Goal: Task Accomplishment & Management: Manage account settings

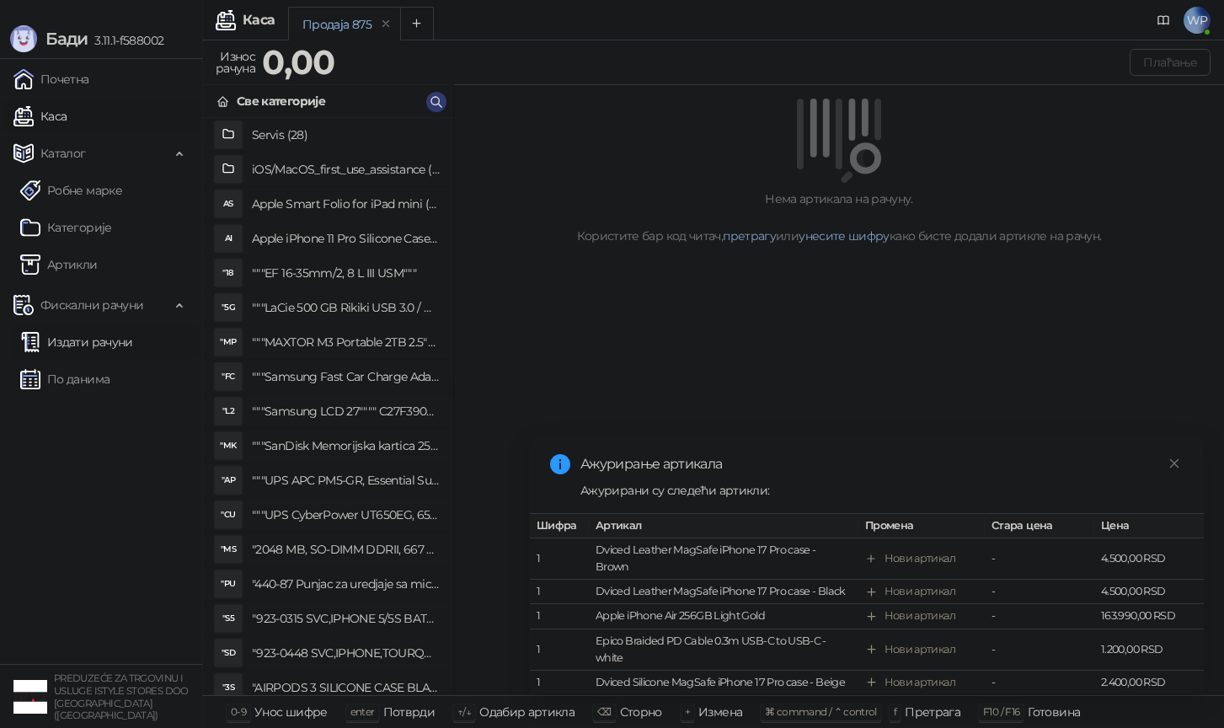
click at [108, 350] on link "Издати рачуни" at bounding box center [76, 342] width 113 height 34
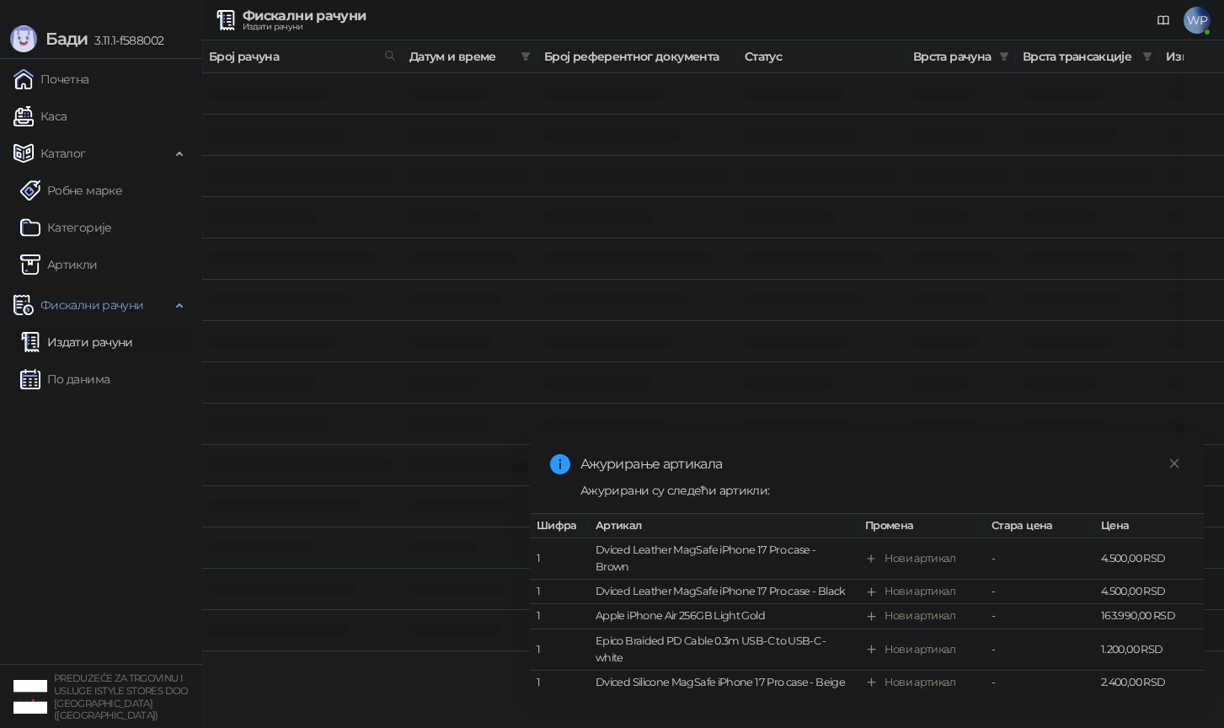
click at [1161, 462] on div "Ажурирање артикала" at bounding box center [881, 464] width 603 height 20
click at [1167, 462] on link "Close" at bounding box center [1174, 463] width 19 height 19
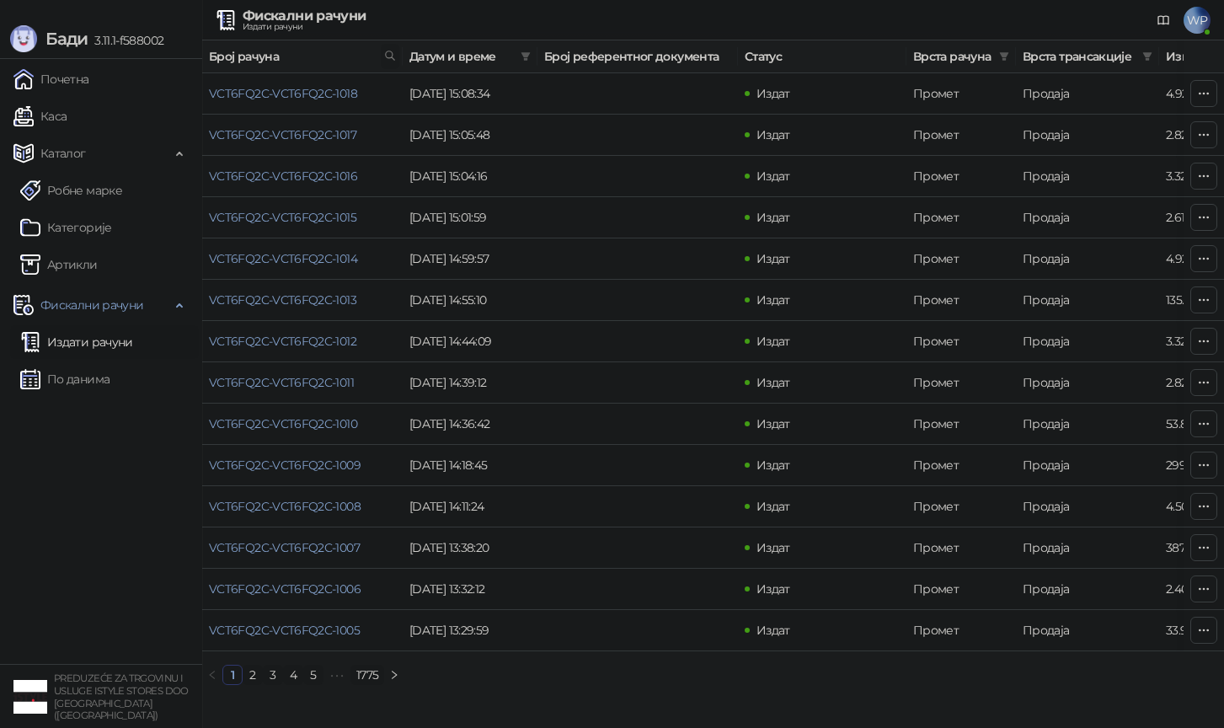
click at [390, 60] on span at bounding box center [390, 56] width 19 height 25
type input "***"
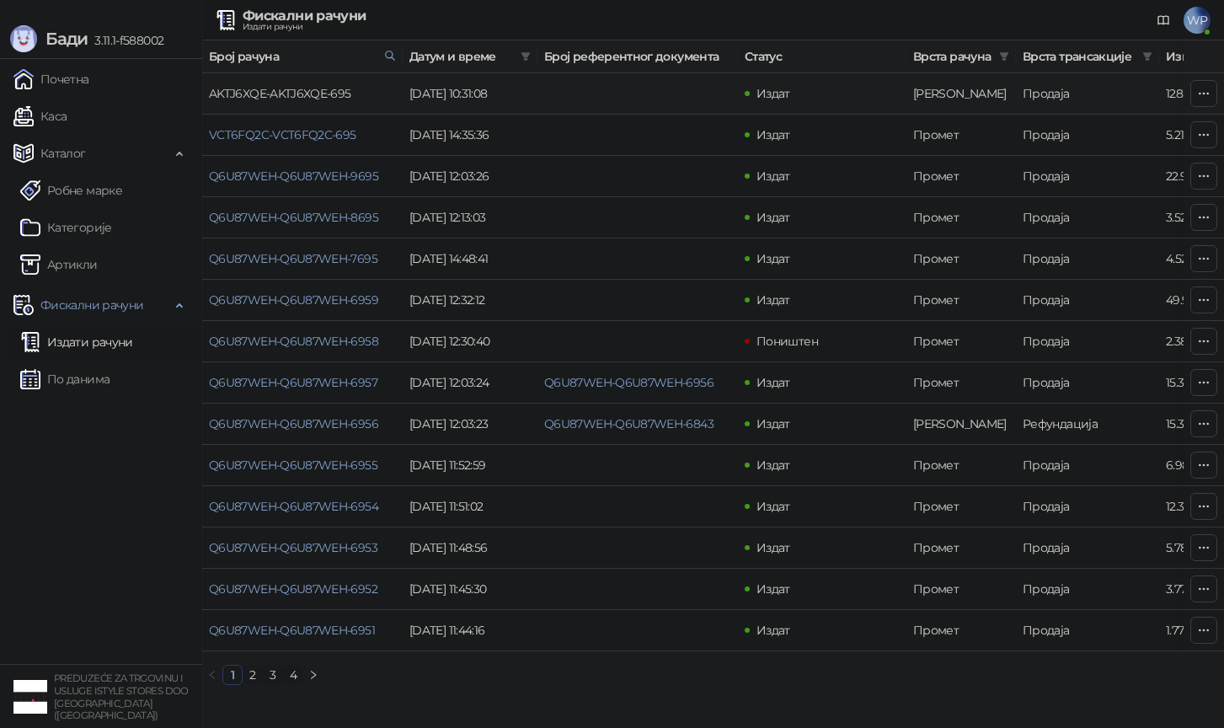
click at [328, 93] on link "AKTJ6XQE-AKTJ6XQE-695" at bounding box center [280, 93] width 142 height 15
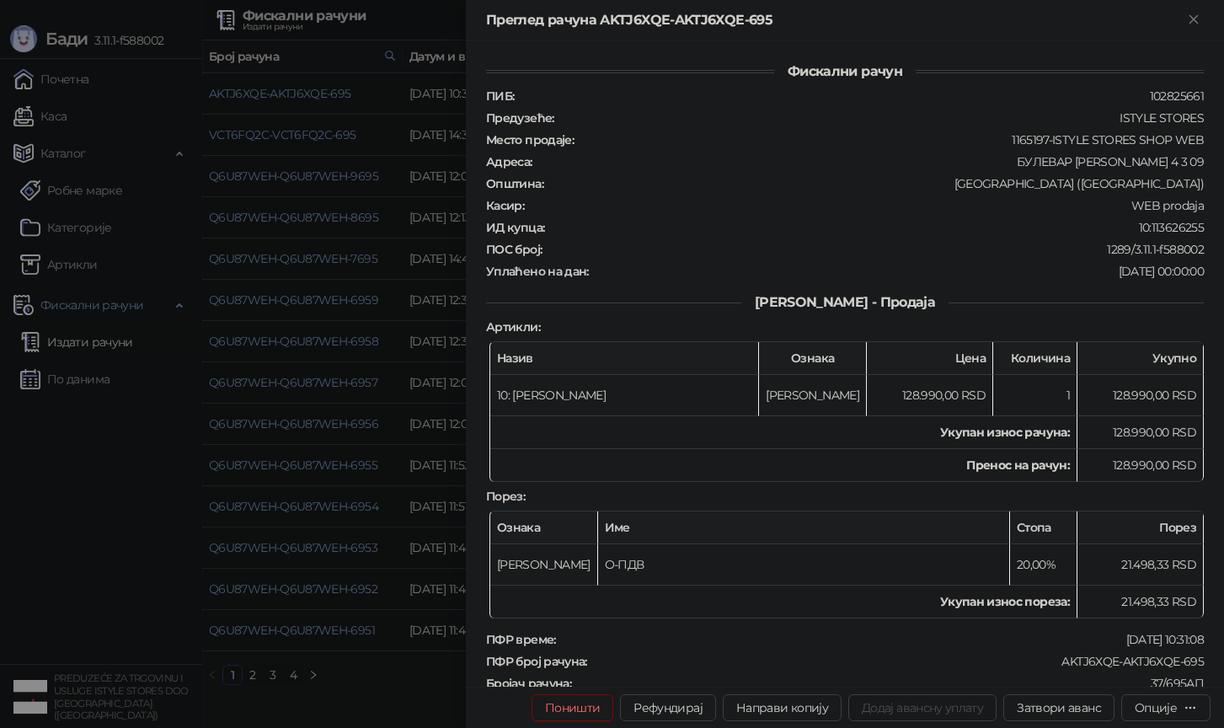
click at [585, 708] on button "Поништи" at bounding box center [572, 707] width 83 height 27
type input "**********"
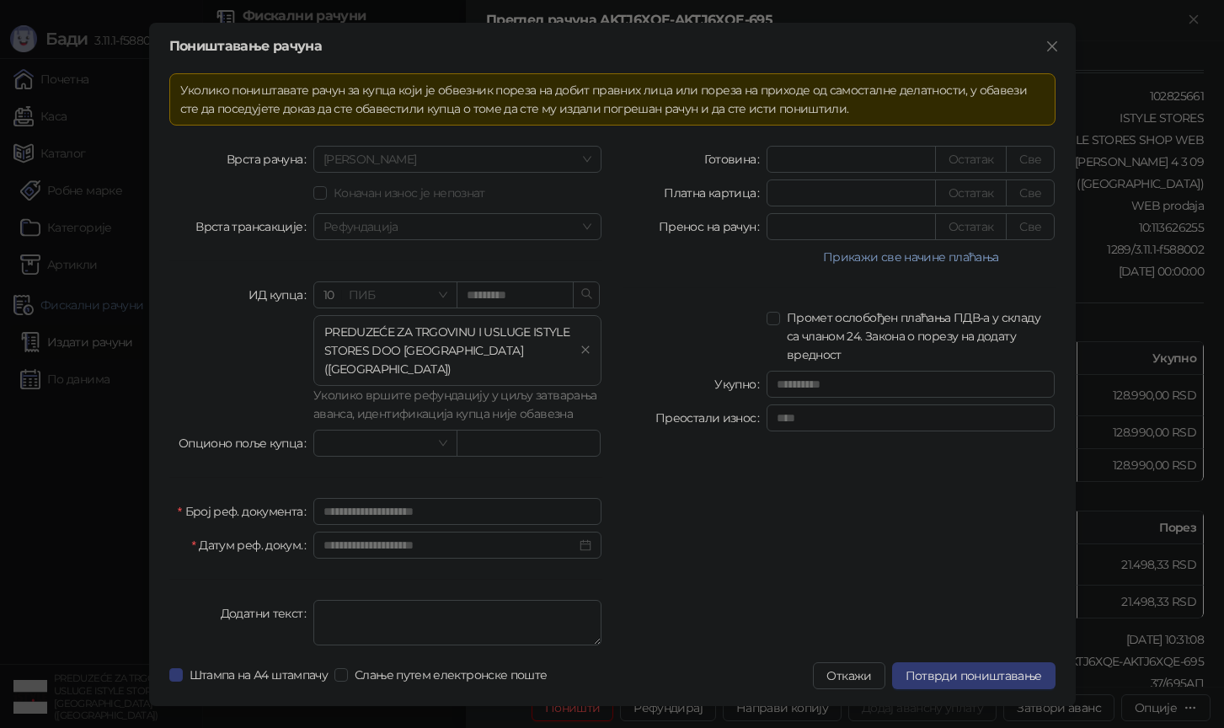
click at [641, 318] on div at bounding box center [694, 336] width 144 height 56
click at [850, 571] on div "**********" at bounding box center [838, 399] width 453 height 506
click at [969, 662] on button "Потврди поништавање" at bounding box center [973, 675] width 163 height 27
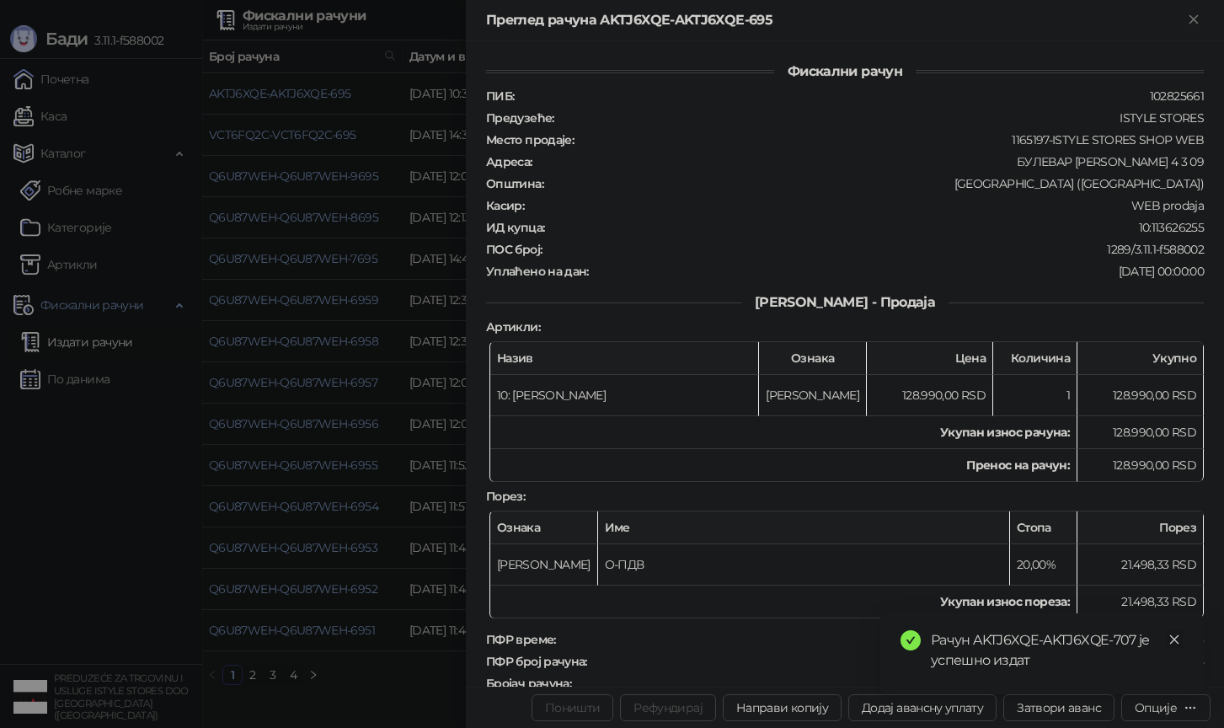
click at [1173, 639] on icon "close" at bounding box center [1174, 639] width 12 height 12
click at [255, 639] on div at bounding box center [612, 364] width 1224 height 728
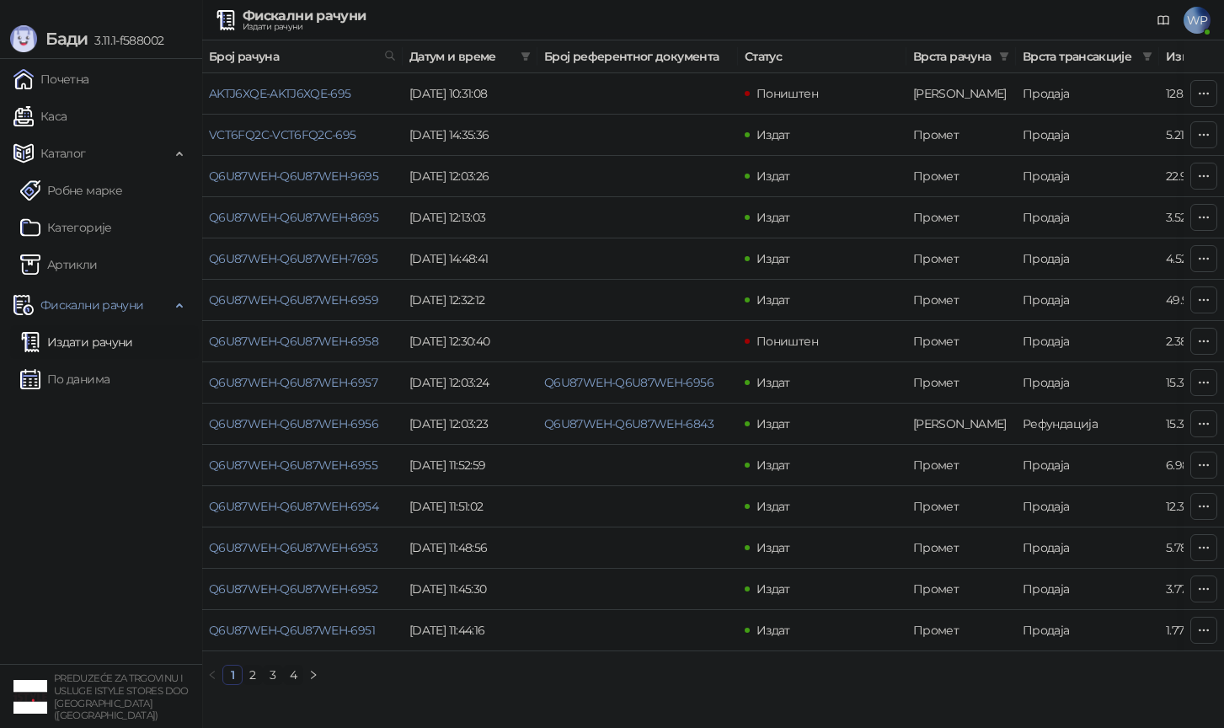
click at [115, 133] on ul "Почетна [PERSON_NAME] Робне марке [PERSON_NAME] Фискални рачуни Издати рачуни П…" at bounding box center [101, 361] width 202 height 605
click at [67, 119] on link "Каса" at bounding box center [39, 116] width 53 height 34
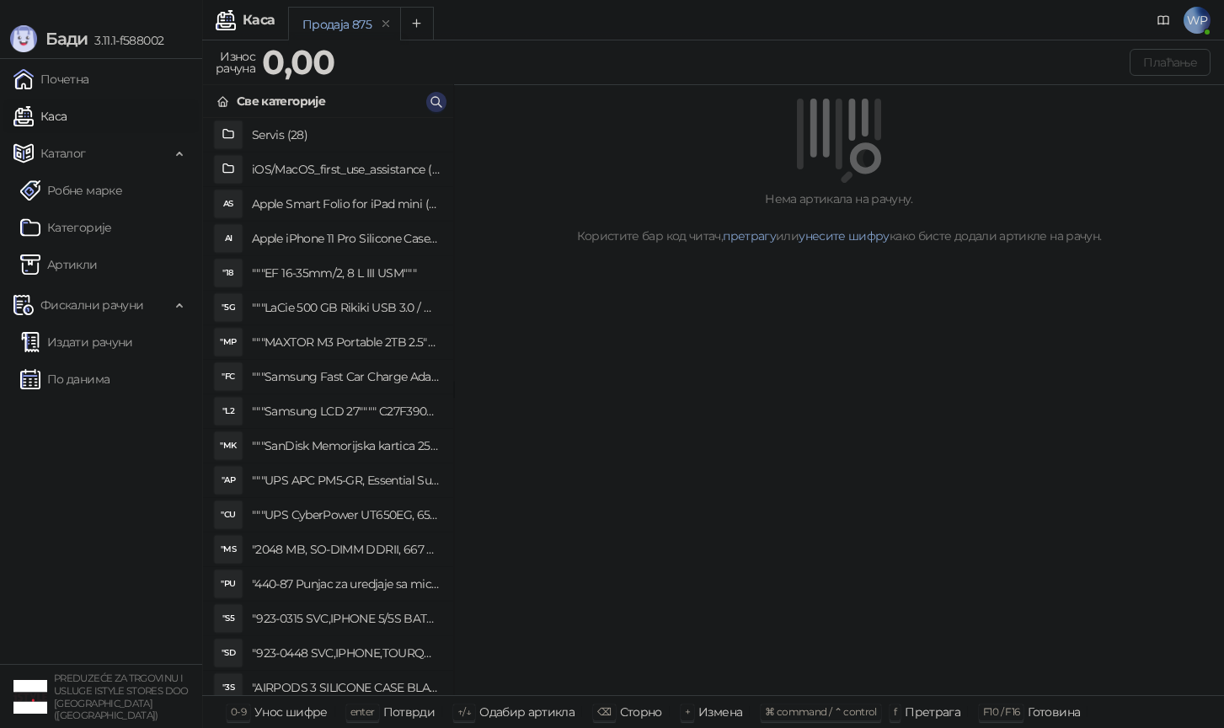
click at [432, 105] on icon "button" at bounding box center [436, 101] width 13 height 13
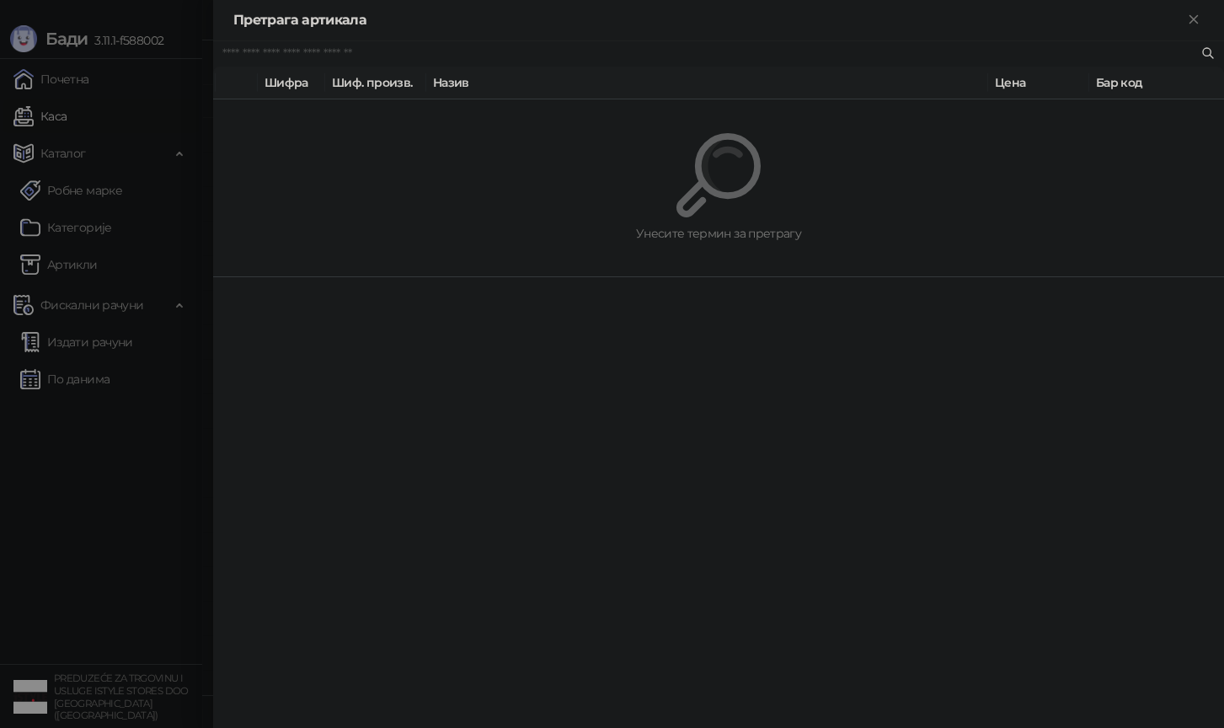
paste input "*********"
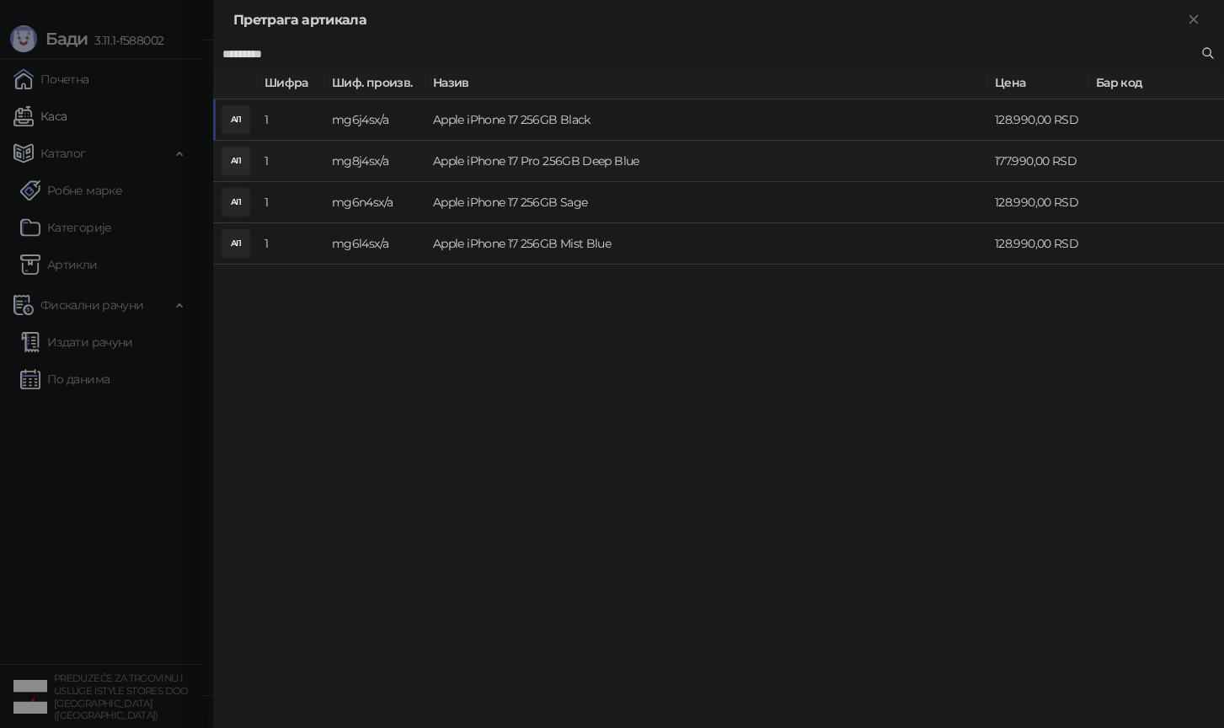
type input "*********"
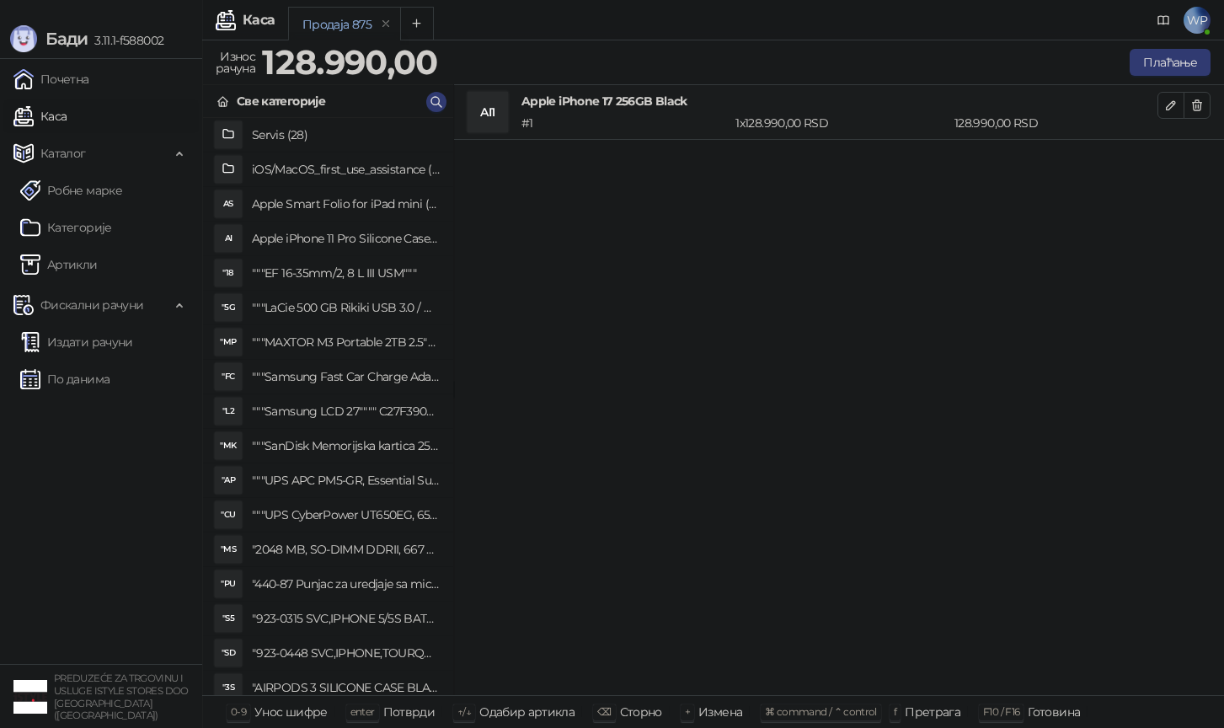
click at [627, 185] on div "AI1 Apple iPhone 17 256GB Black # 1 1 x 128.990,00 RSD 128.990,00 RSD" at bounding box center [839, 390] width 770 height 611
click at [1156, 72] on button "Плаћање" at bounding box center [1169, 62] width 81 height 27
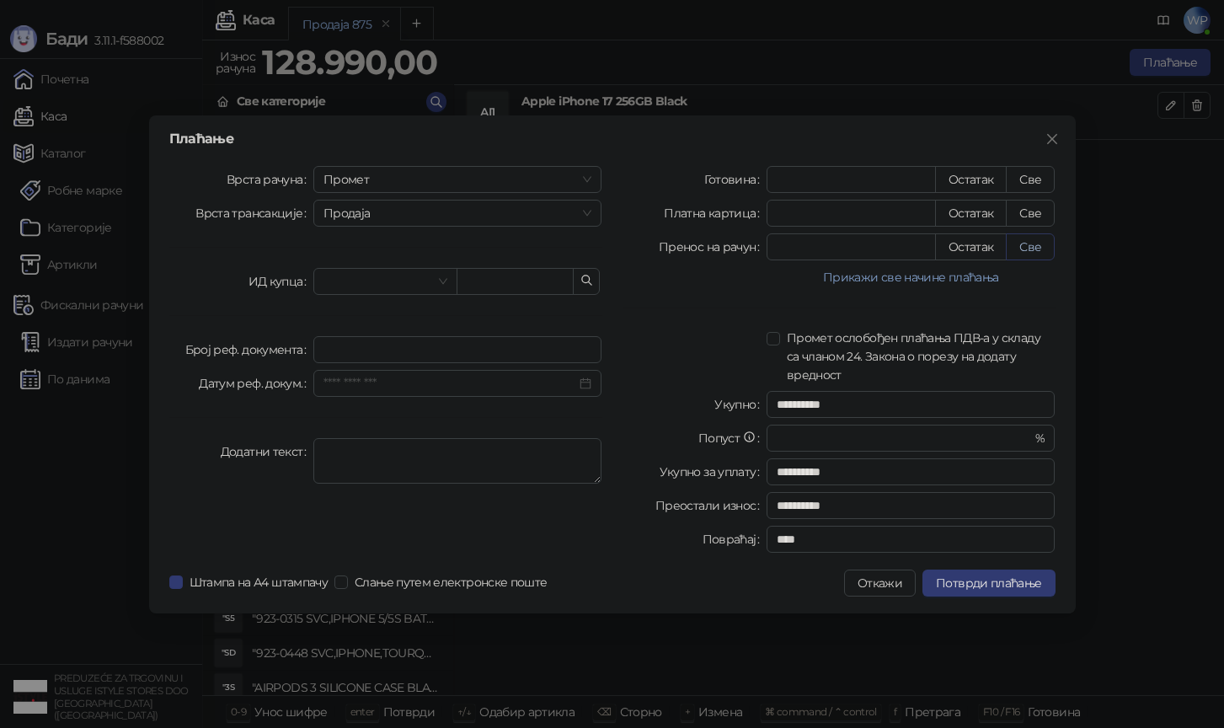
click at [1047, 245] on button "Све" at bounding box center [1030, 246] width 49 height 27
type input "******"
type input "****"
click at [508, 174] on span "Промет" at bounding box center [457, 179] width 269 height 25
click at [429, 285] on div "[PERSON_NAME]" at bounding box center [458, 294] width 262 height 19
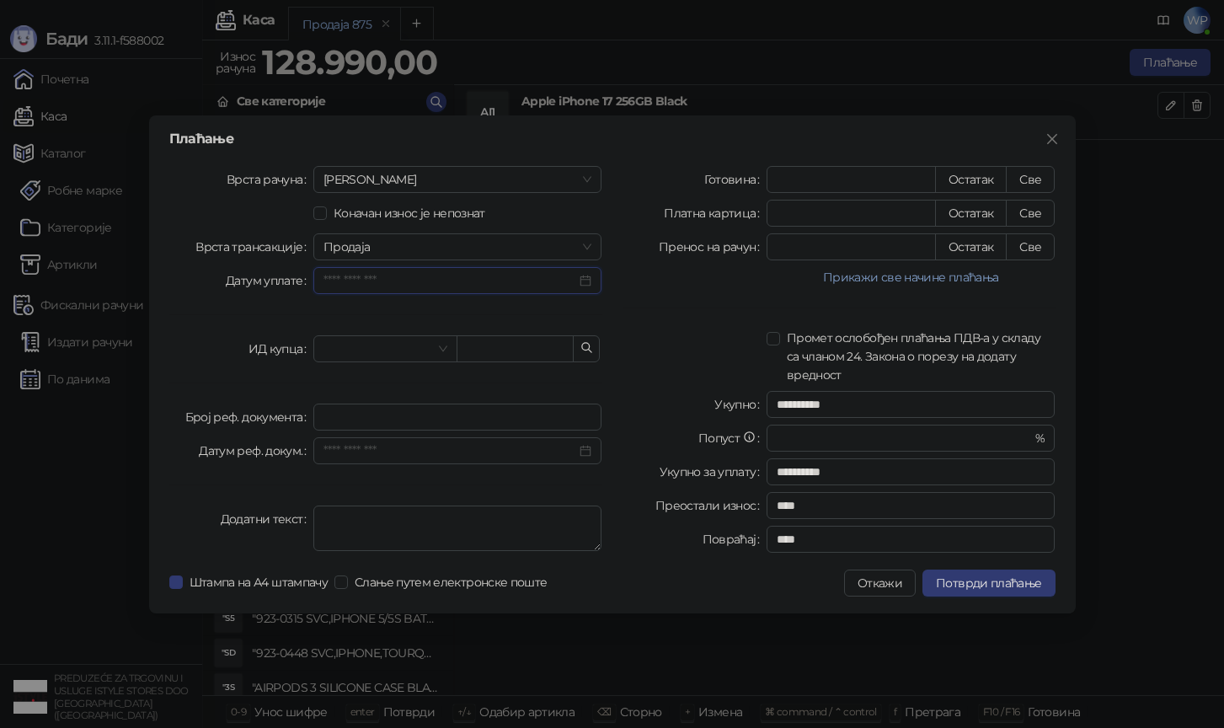
click at [439, 271] on input "Датум уплате" at bounding box center [450, 280] width 254 height 19
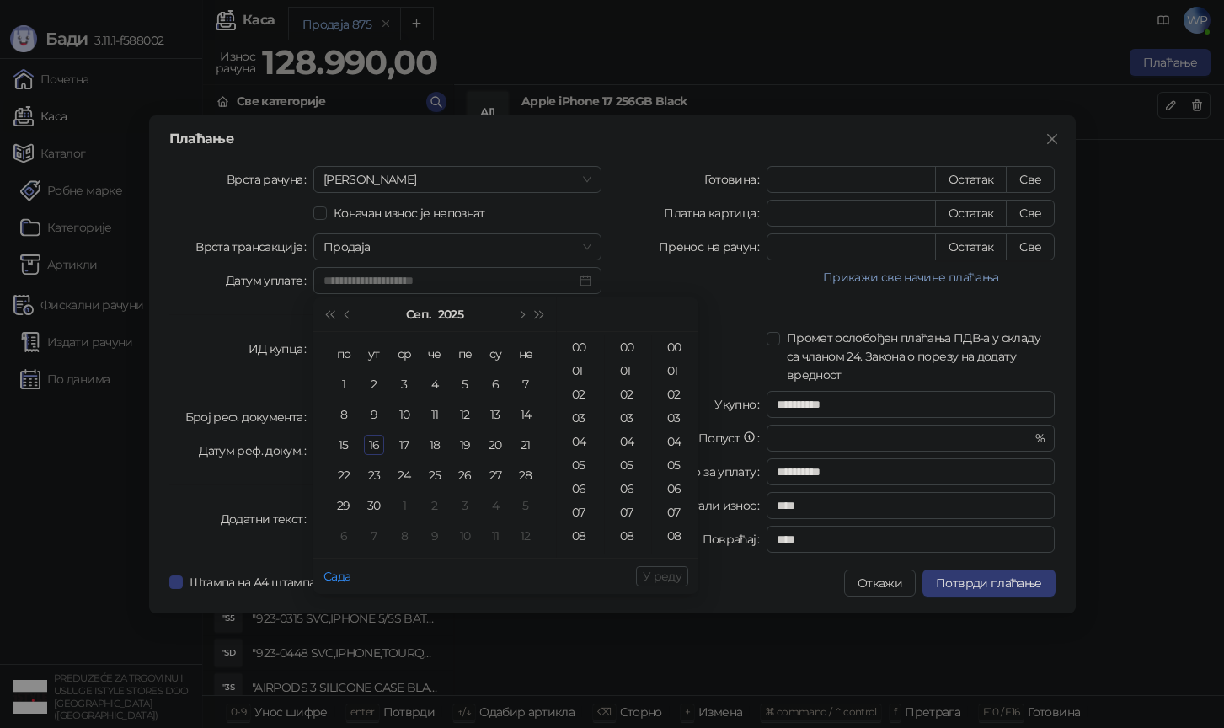
click at [377, 439] on div "16" at bounding box center [374, 445] width 20 height 20
click at [347, 448] on div "15" at bounding box center [344, 445] width 20 height 20
drag, startPoint x: 582, startPoint y: 456, endPoint x: 576, endPoint y: 513, distance: 57.6
click at [576, 513] on ul "00 01 02 03 04 05 06 07 08 09 10 11 12 13 14 15 16 17 18 19 20 21 22 23" at bounding box center [580, 444] width 47 height 219
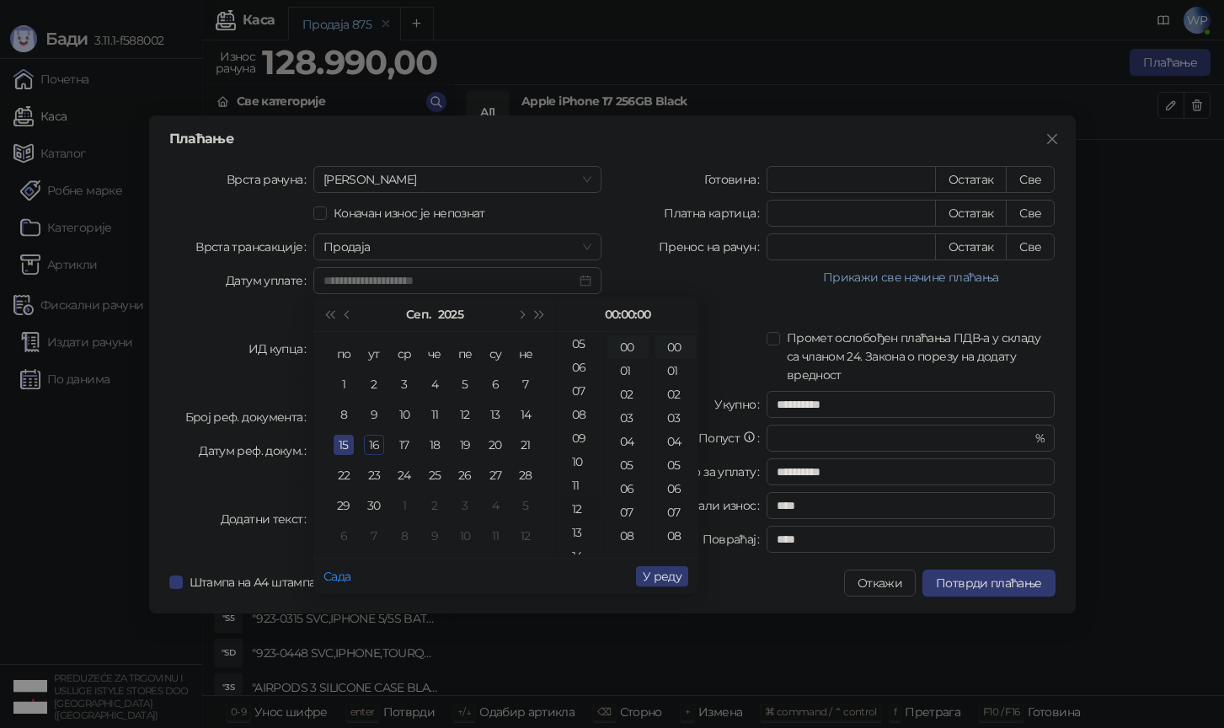
click at [579, 497] on div "12" at bounding box center [580, 509] width 40 height 24
click at [630, 472] on div "12" at bounding box center [628, 474] width 40 height 24
click at [671, 502] on div "12" at bounding box center [675, 504] width 40 height 24
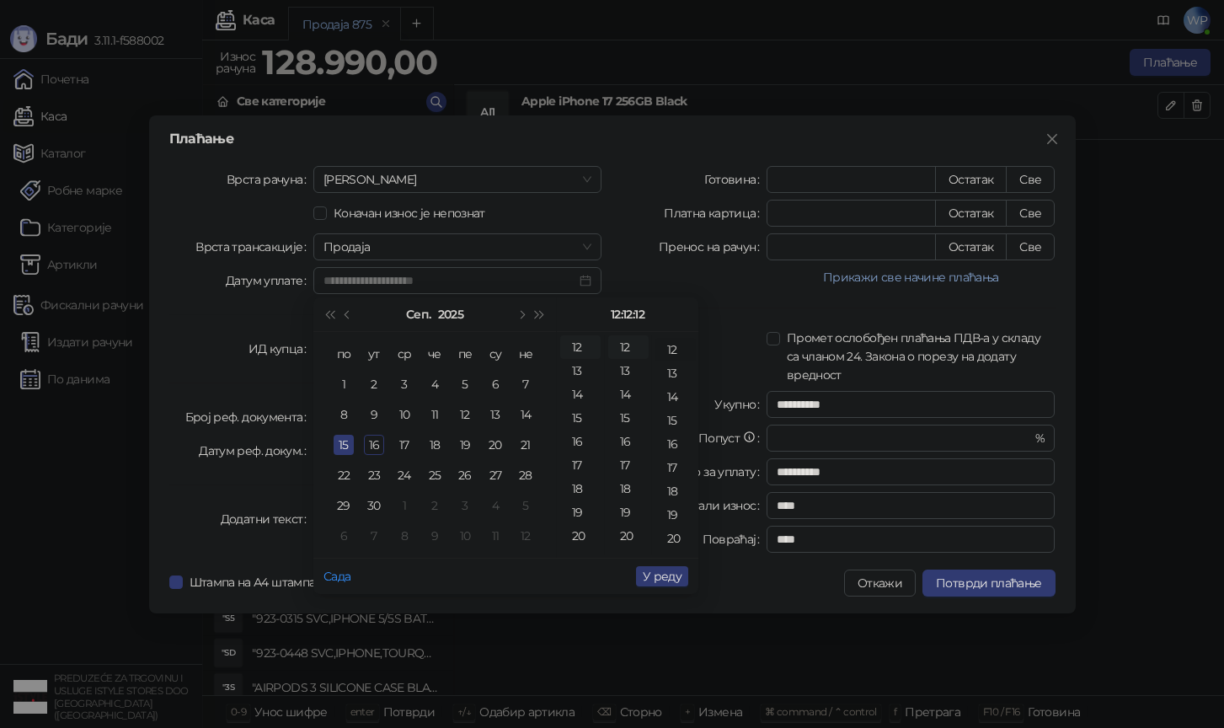
scroll to position [283, 0]
type input "**********"
click at [670, 575] on span "У реду" at bounding box center [662, 576] width 39 height 15
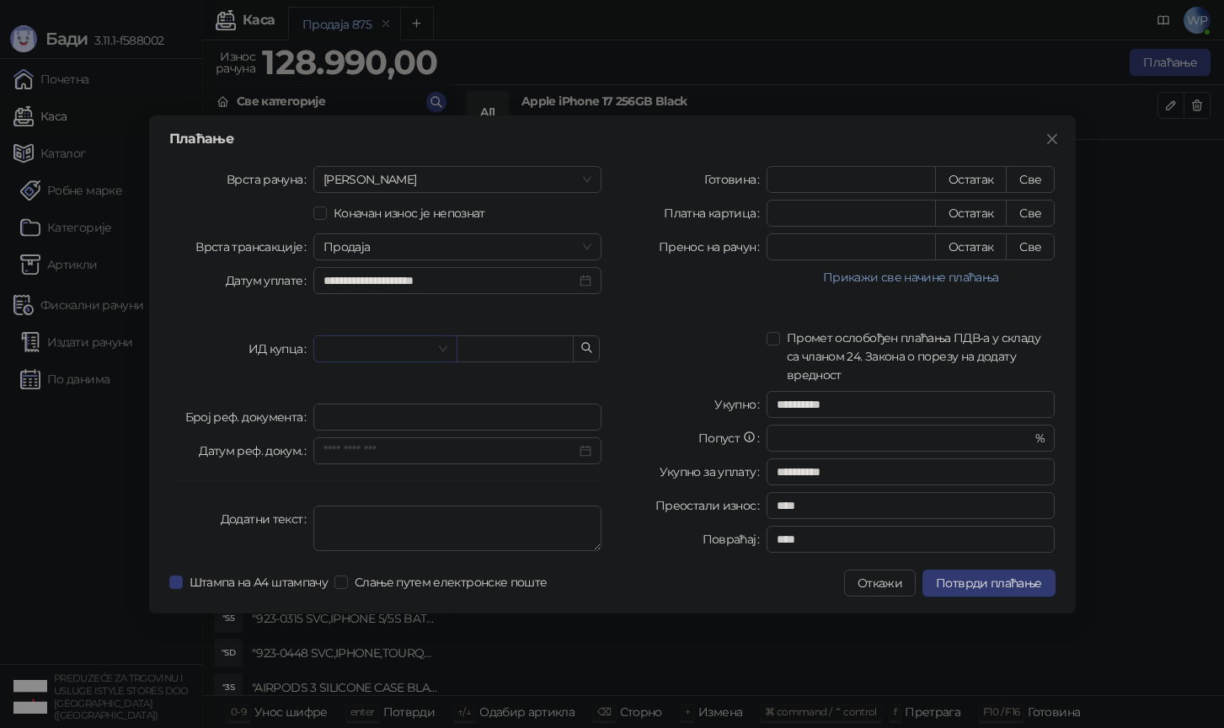
click at [366, 356] on input "search" at bounding box center [377, 348] width 109 height 25
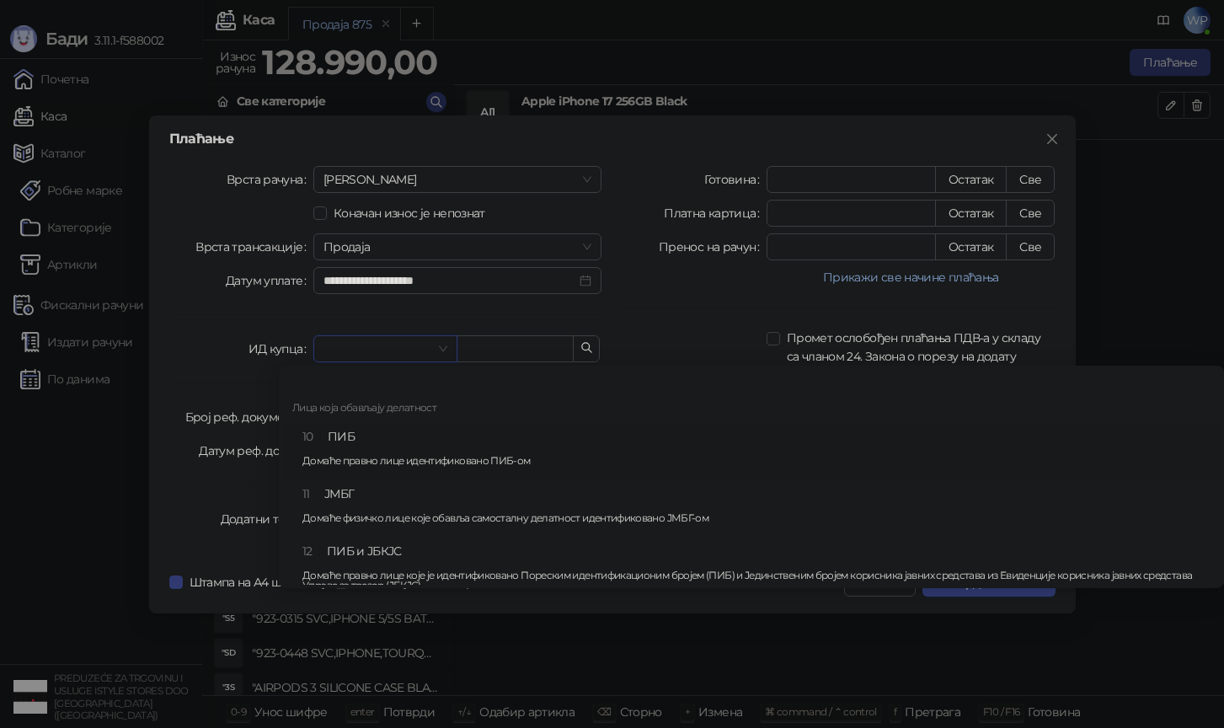
click at [338, 435] on div "10 ПИБ Домаће правно лице идентификовано ПИБ-ом" at bounding box center [756, 451] width 908 height 49
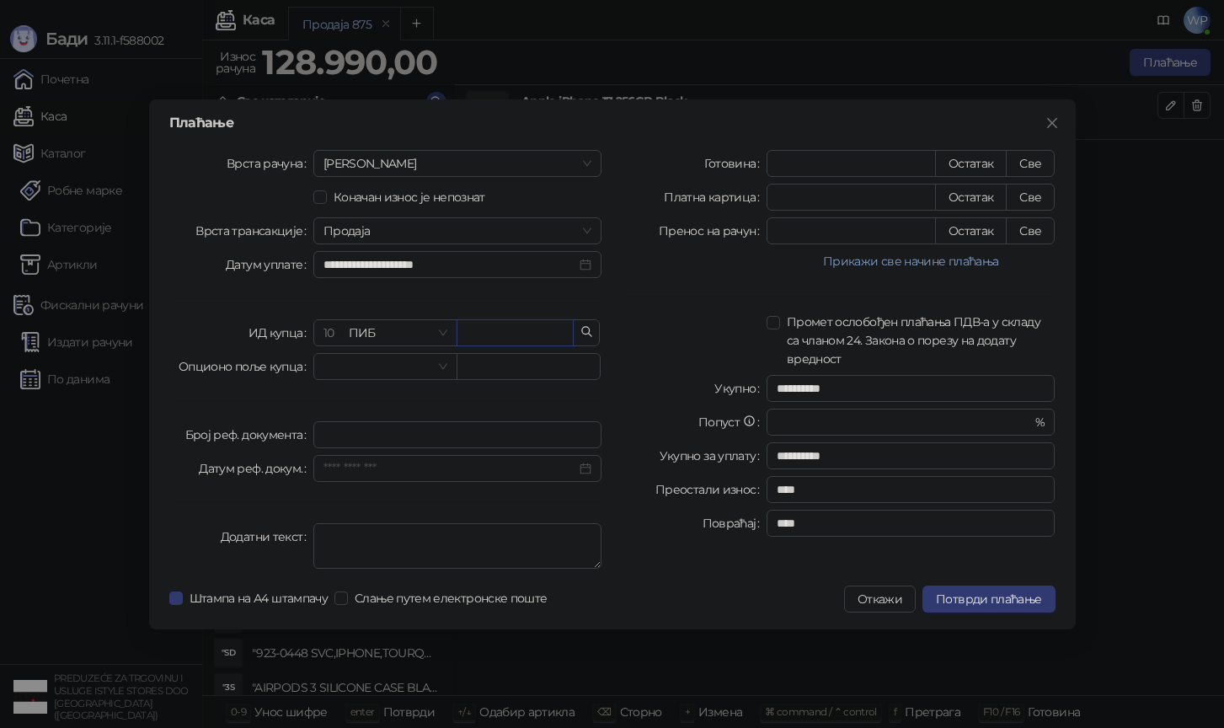
paste input "*********"
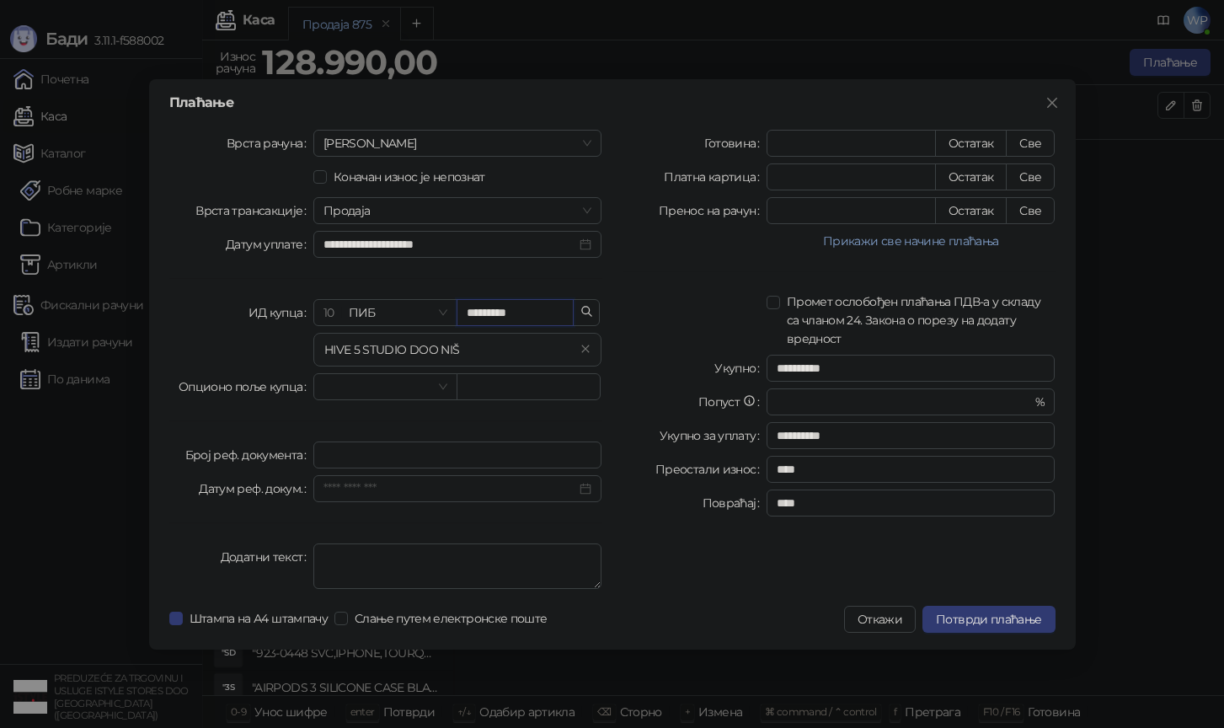
type input "*********"
click at [696, 258] on div "**********" at bounding box center [838, 363] width 453 height 466
click at [681, 300] on div at bounding box center [694, 320] width 144 height 56
click at [677, 299] on div at bounding box center [694, 320] width 144 height 56
click at [660, 318] on div at bounding box center [694, 320] width 144 height 56
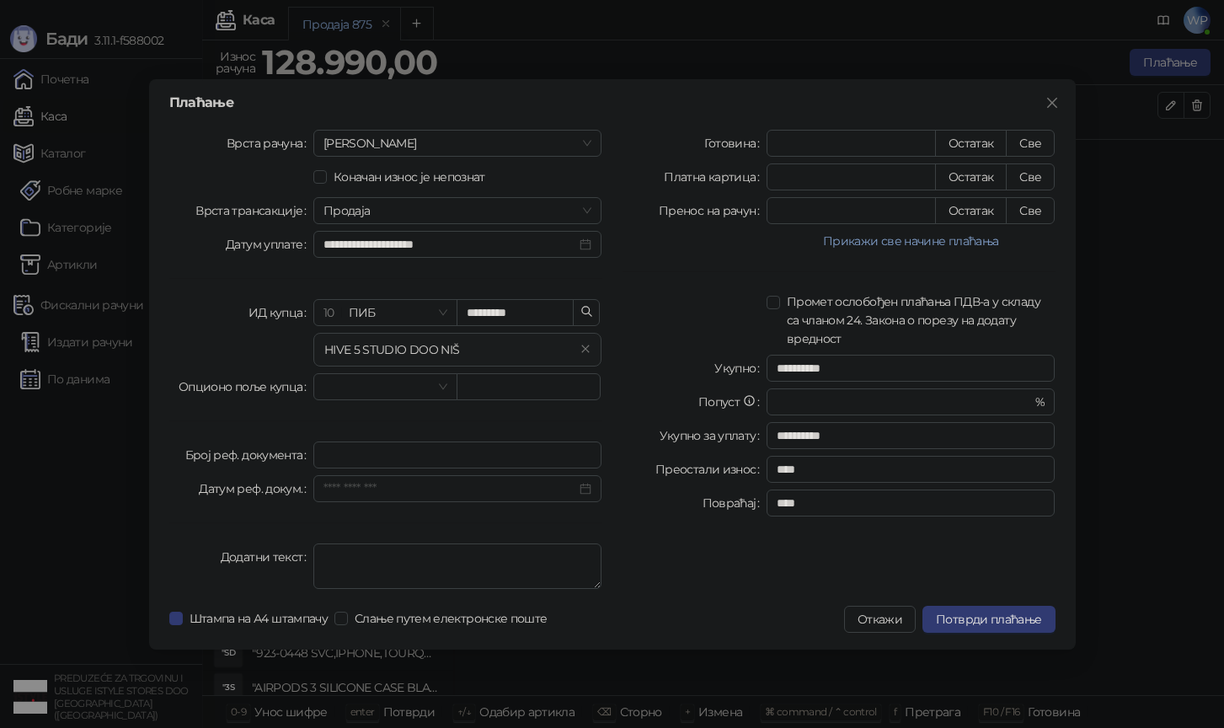
click at [653, 352] on div "**********" at bounding box center [838, 363] width 453 height 466
click at [654, 344] on div at bounding box center [694, 320] width 144 height 56
click at [654, 325] on div at bounding box center [694, 320] width 144 height 56
click at [649, 337] on div at bounding box center [694, 320] width 144 height 56
click at [654, 318] on div at bounding box center [694, 320] width 144 height 56
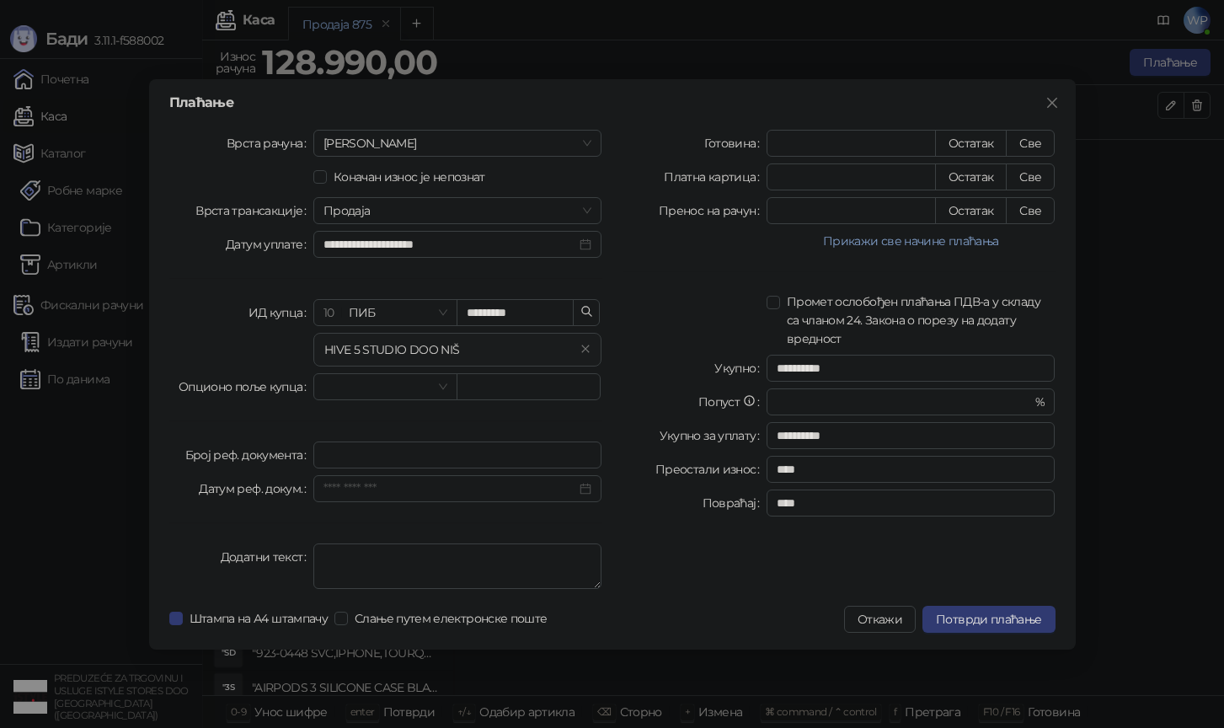
click at [651, 360] on div "Укупно" at bounding box center [694, 368] width 144 height 27
click at [675, 300] on div at bounding box center [694, 320] width 144 height 56
click at [637, 248] on div at bounding box center [694, 241] width 144 height 20
click at [942, 612] on span "Потврди плаћање" at bounding box center [988, 618] width 105 height 15
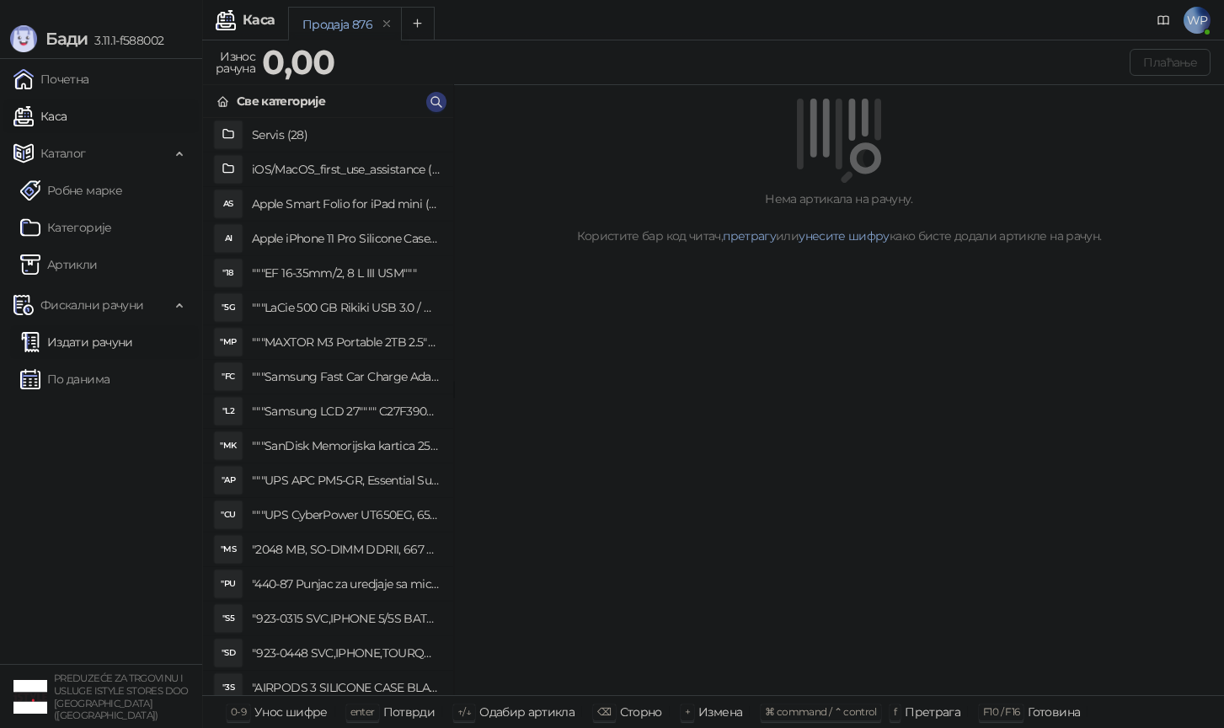
click at [104, 346] on link "Издати рачуни" at bounding box center [76, 342] width 113 height 34
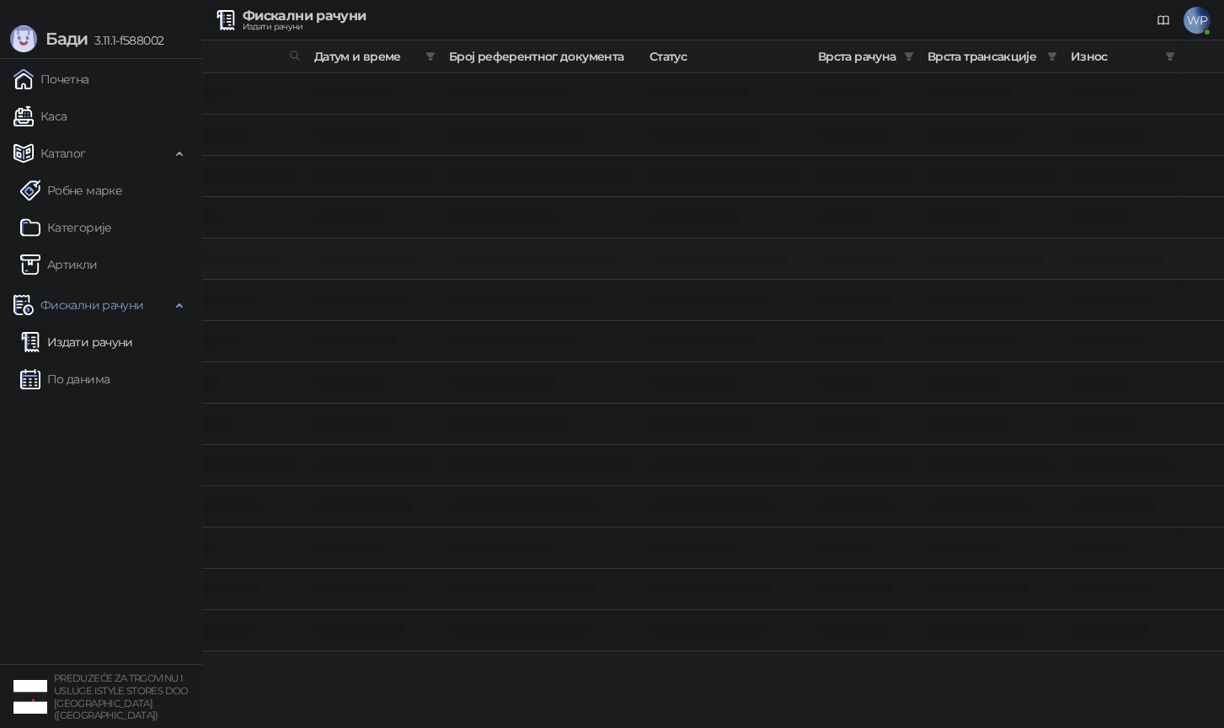
scroll to position [0, 98]
click at [133, 343] on link "Издати рачуни" at bounding box center [76, 342] width 113 height 34
click at [101, 374] on link "По данима" at bounding box center [64, 379] width 89 height 34
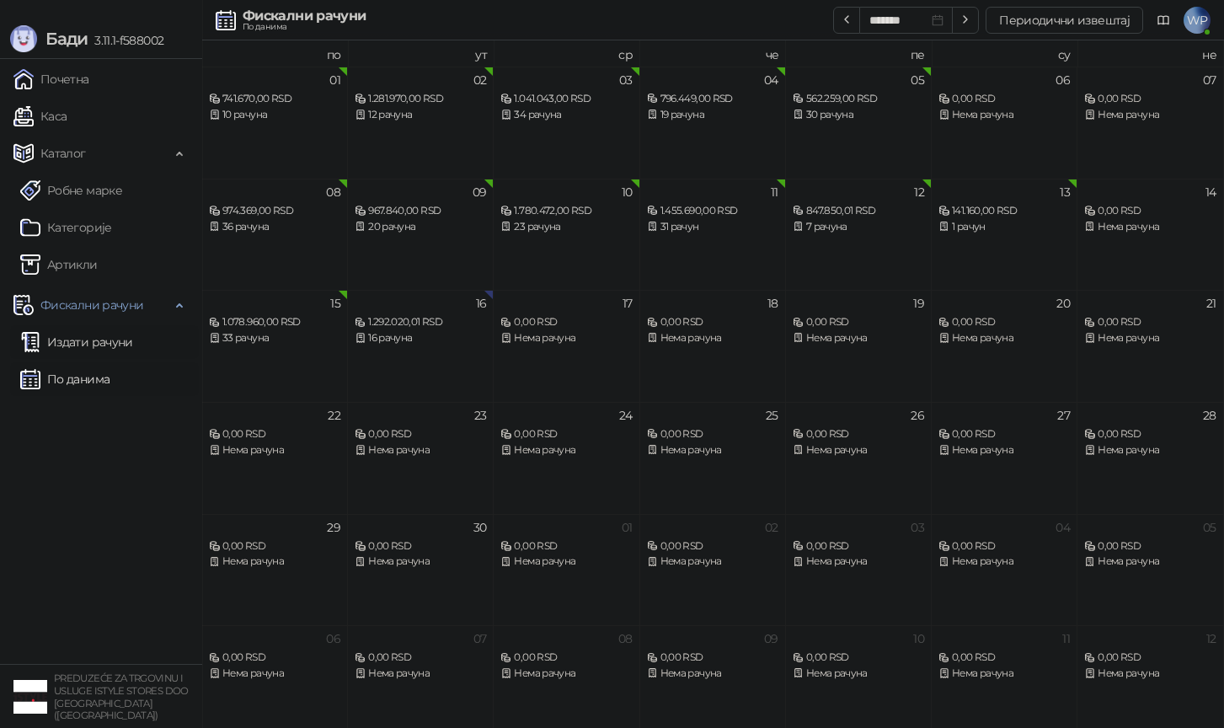
click at [102, 337] on link "Издати рачуни" at bounding box center [76, 342] width 113 height 34
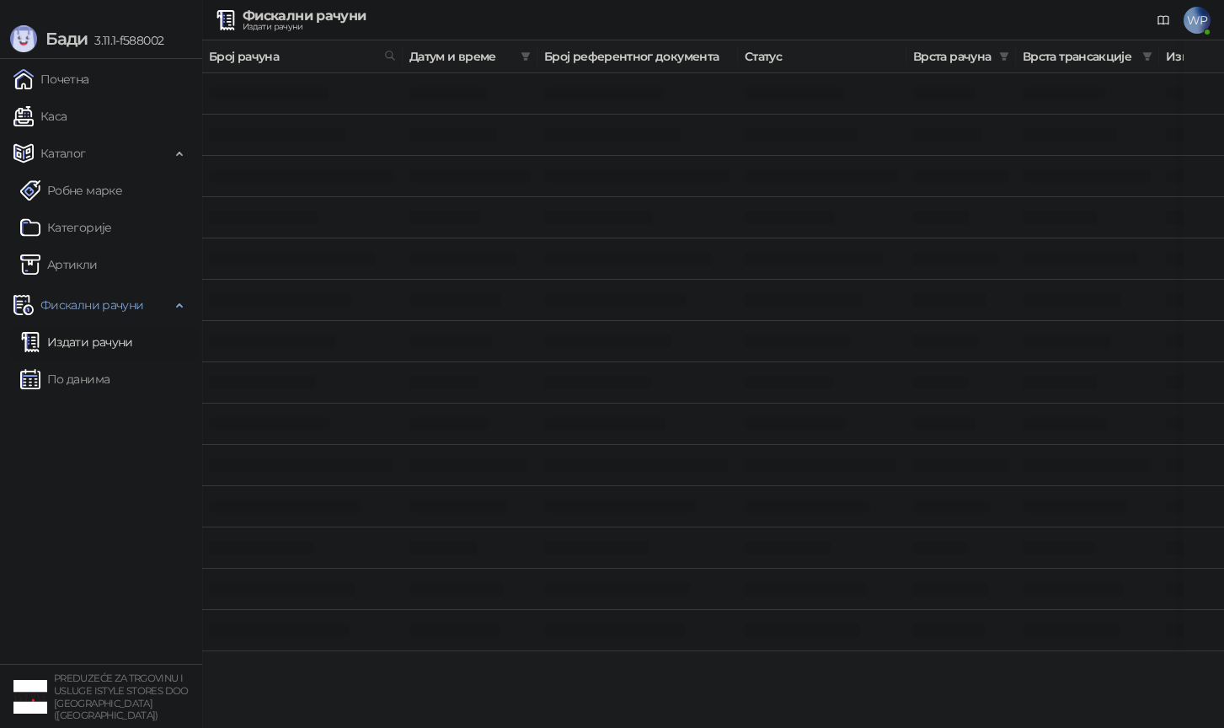
click at [118, 336] on link "Издати рачуни" at bounding box center [76, 342] width 113 height 34
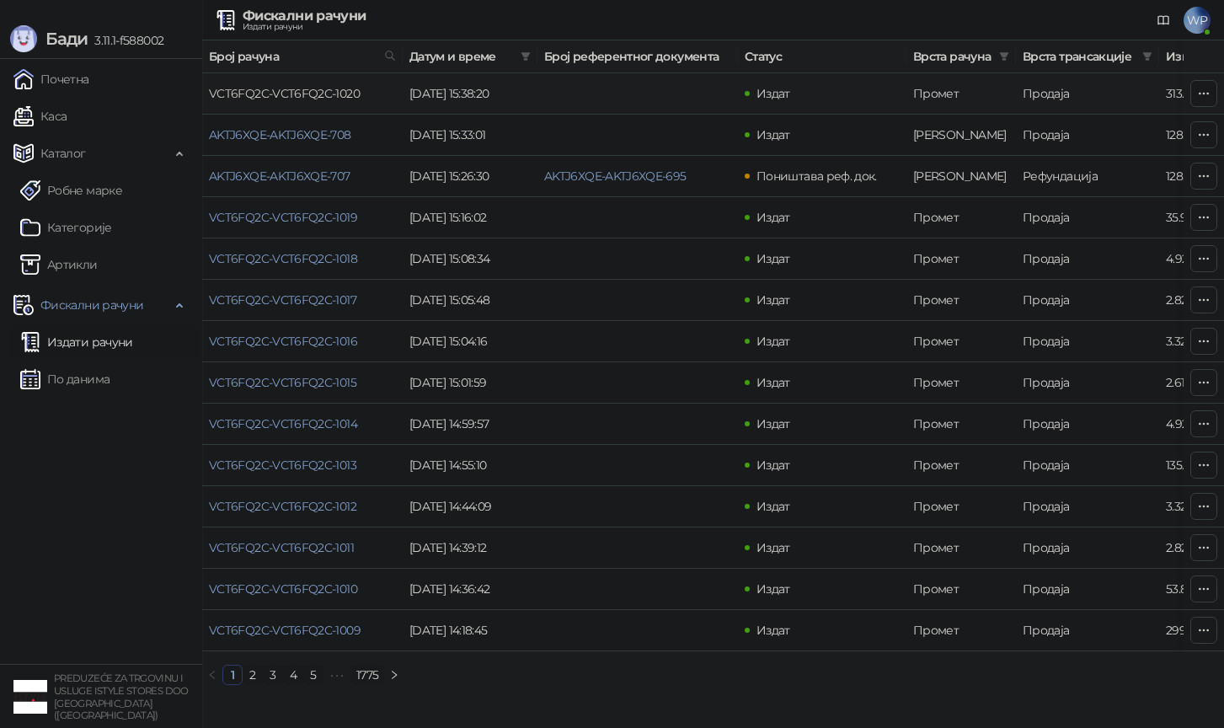
click at [334, 87] on link "VCT6FQ2C-VCT6FQ2C-1020" at bounding box center [284, 93] width 151 height 15
click at [312, 99] on link "VCT6FQ2C-VCT6FQ2C-1020" at bounding box center [284, 93] width 151 height 15
click at [303, 93] on link "VCT6FQ2C-VCT6FQ2C-1020" at bounding box center [284, 93] width 151 height 15
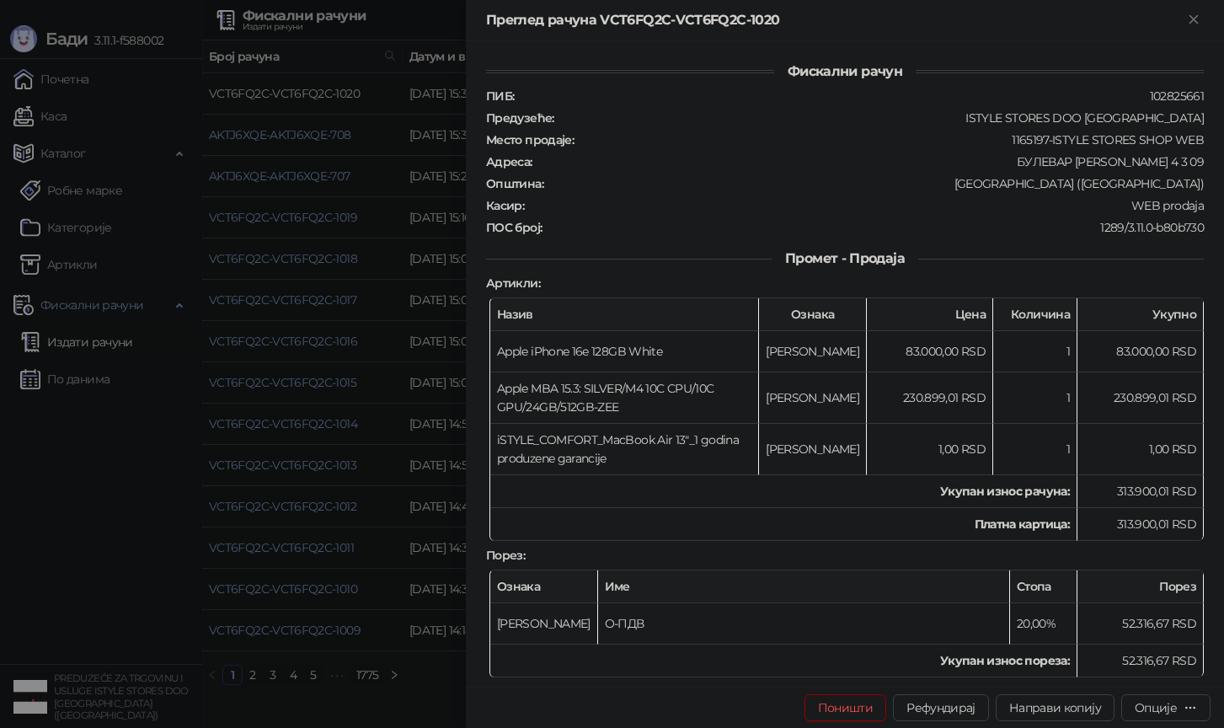
click at [303, 93] on div at bounding box center [612, 364] width 1224 height 728
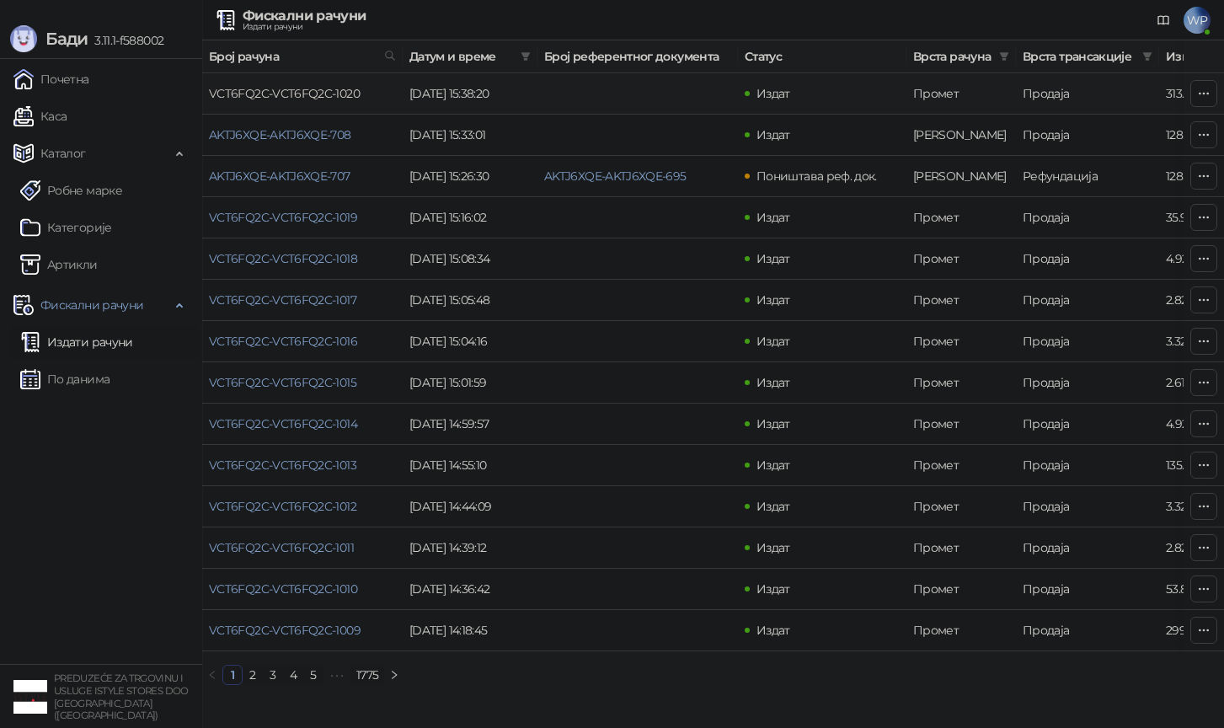
click at [303, 93] on link "VCT6FQ2C-VCT6FQ2C-1020" at bounding box center [284, 93] width 151 height 15
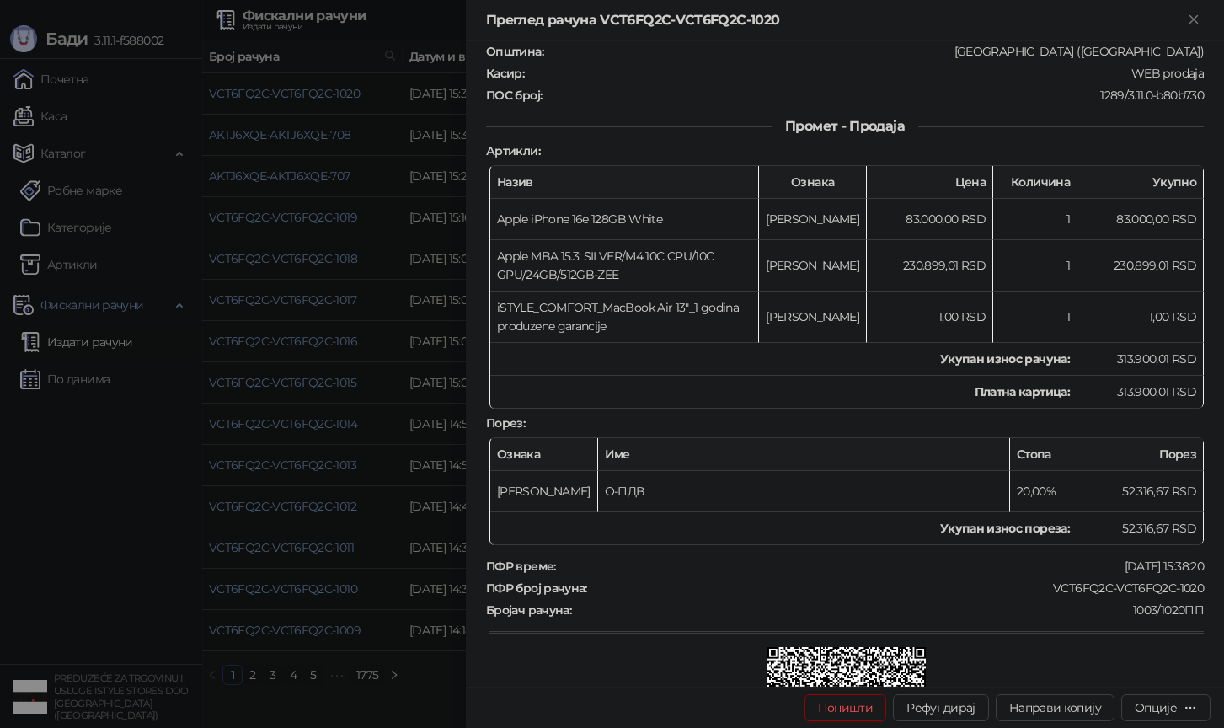
scroll to position [168, 0]
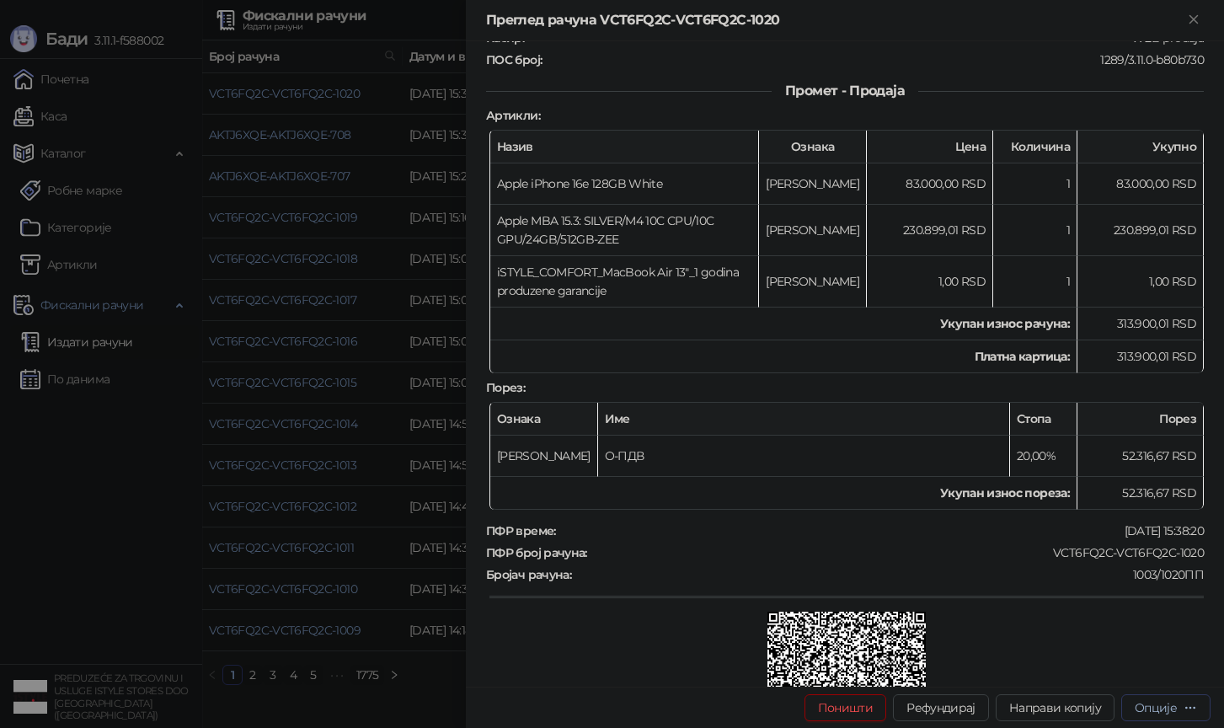
click at [1151, 702] on div "Опције" at bounding box center [1156, 707] width 42 height 15
click at [1132, 670] on span "Преузми у ПДФ формату" at bounding box center [1094, 674] width 206 height 19
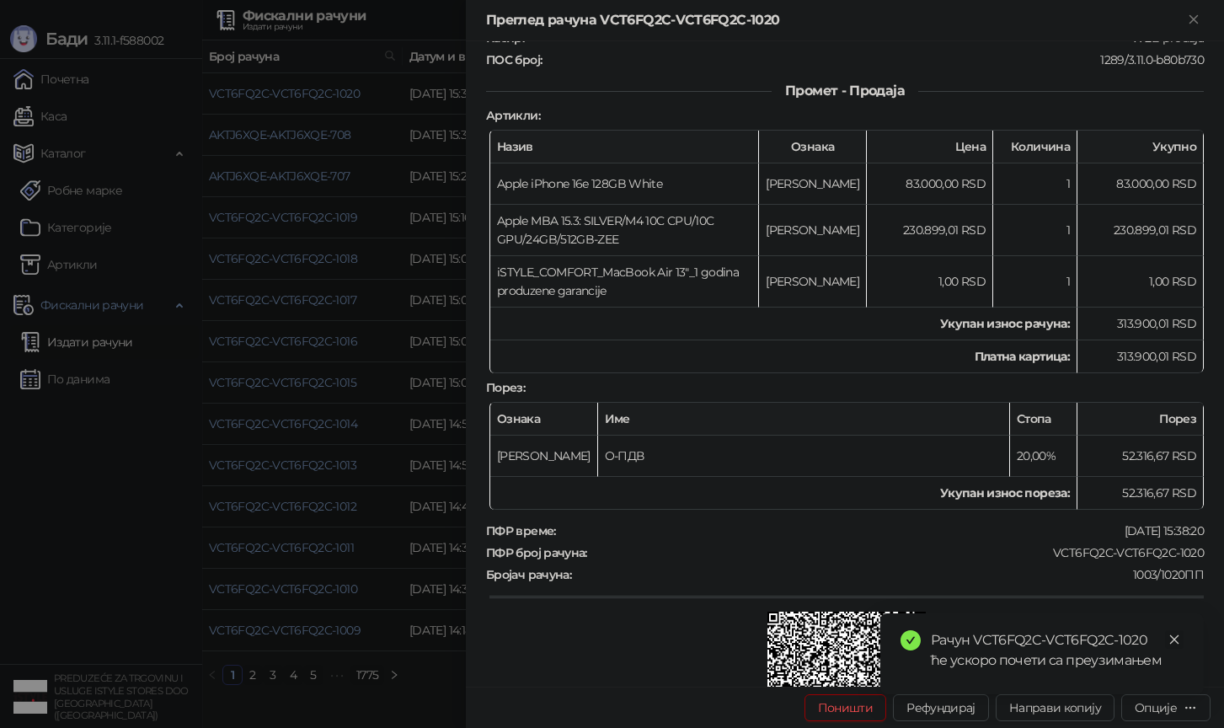
click at [1174, 631] on link "Close" at bounding box center [1174, 639] width 19 height 19
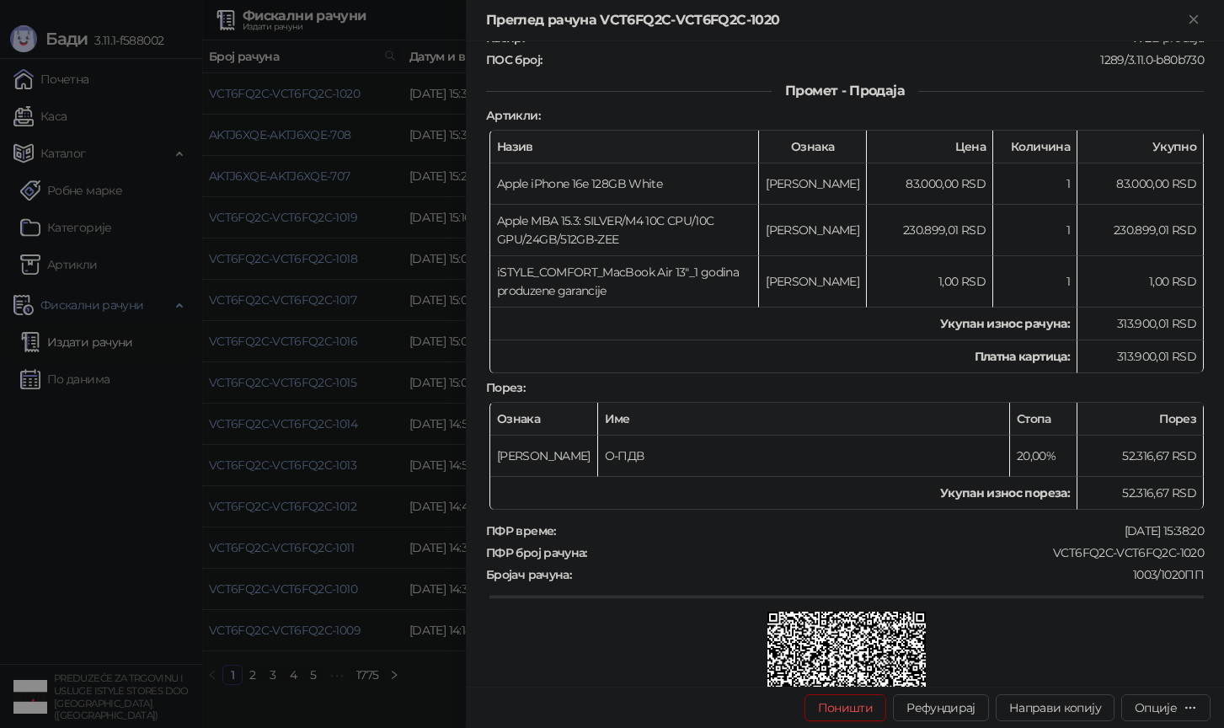
click at [423, 670] on div at bounding box center [612, 364] width 1224 height 728
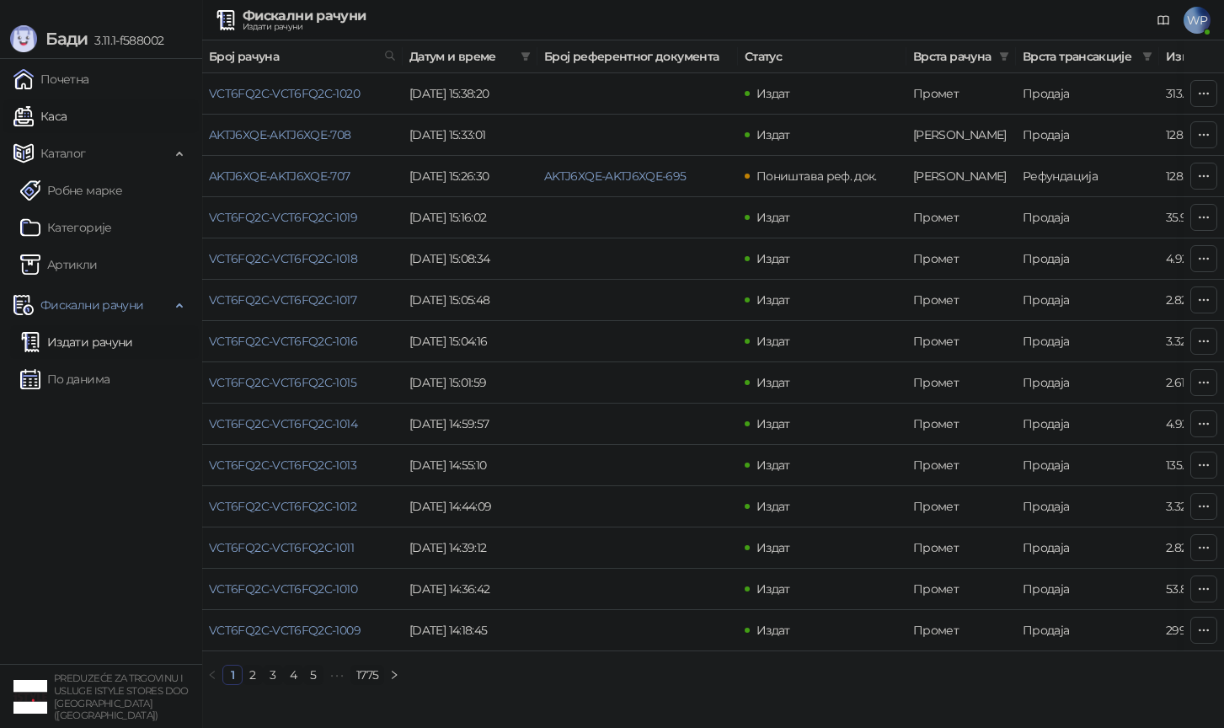
click at [67, 111] on link "Каса" at bounding box center [39, 116] width 53 height 34
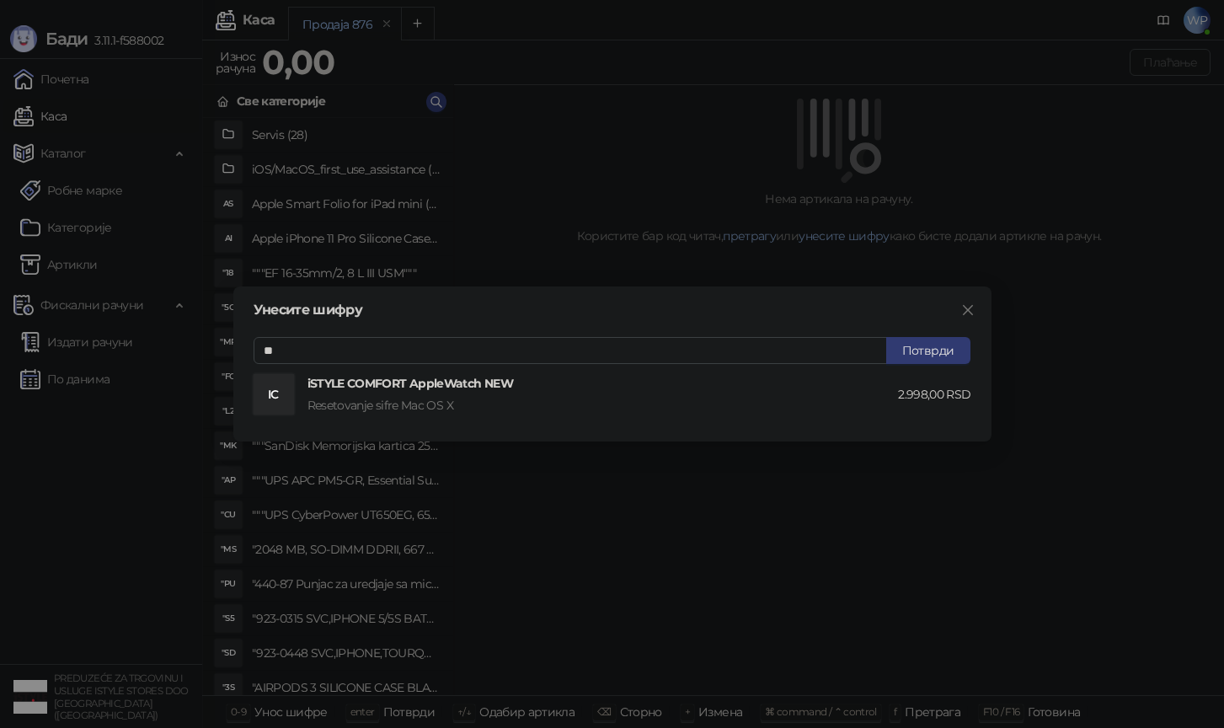
type input "*"
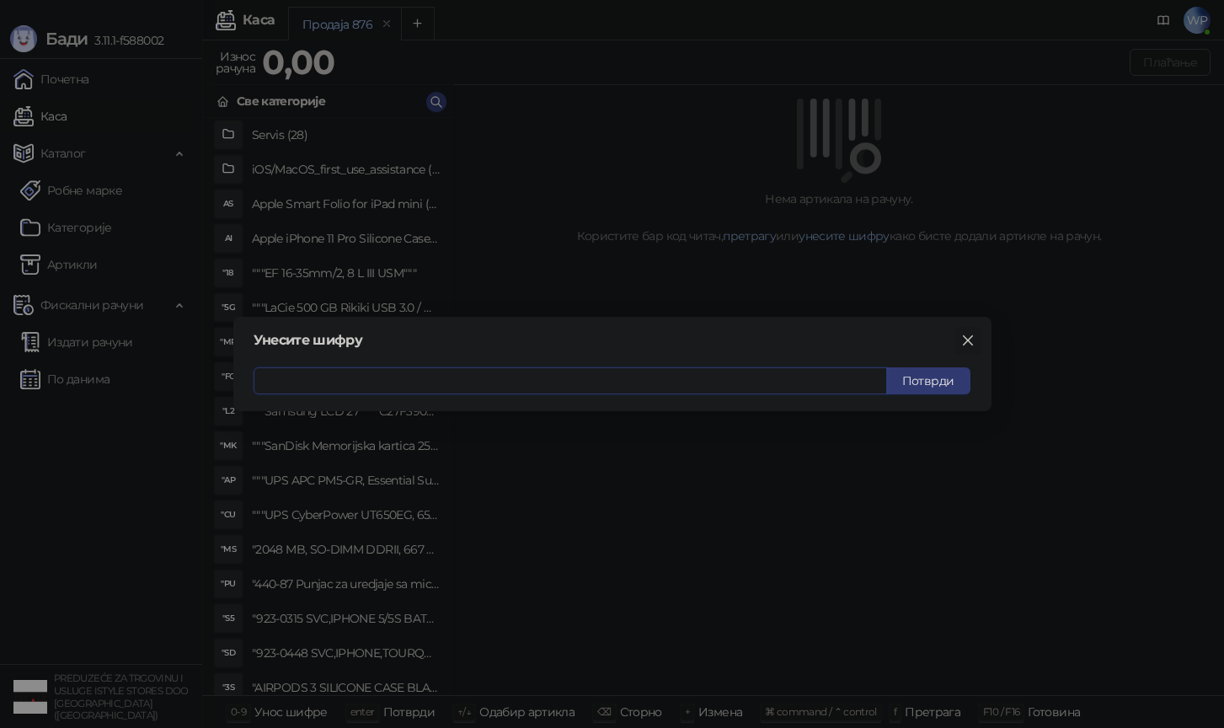
click at [962, 334] on icon "close" at bounding box center [967, 340] width 13 height 13
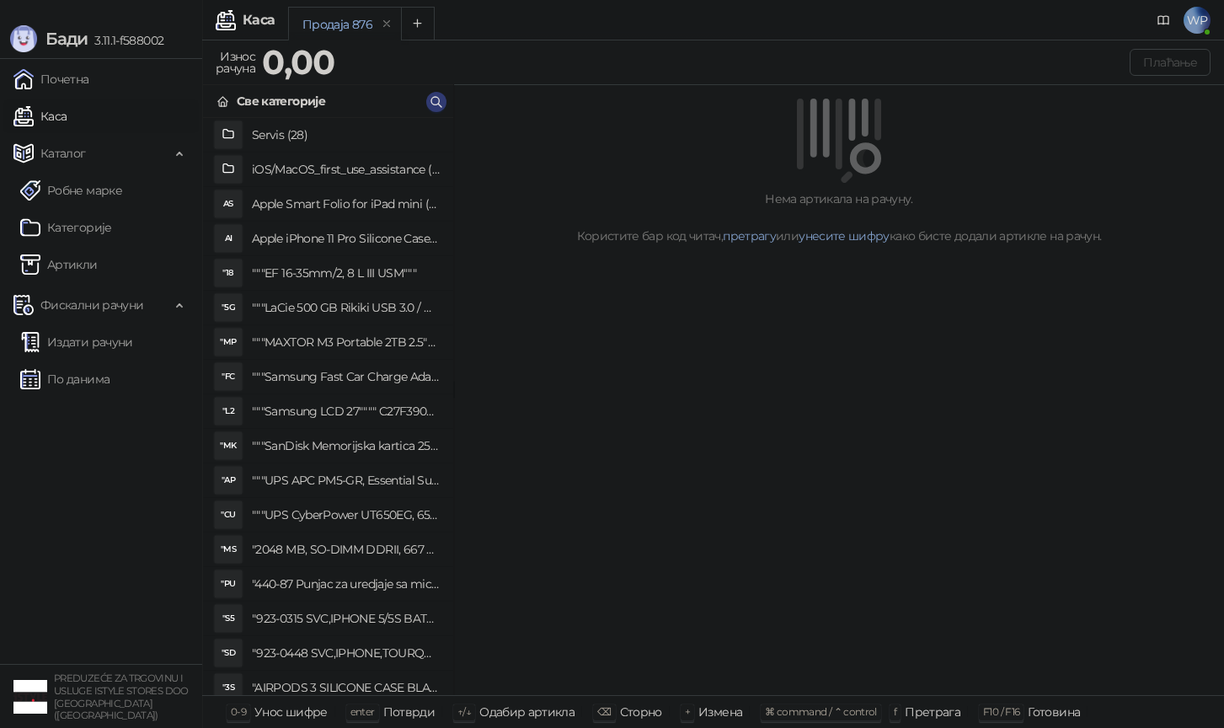
click at [52, 114] on link "Каса" at bounding box center [39, 116] width 53 height 34
drag, startPoint x: 83, startPoint y: 264, endPoint x: 142, endPoint y: 241, distance: 63.2
click at [83, 264] on link "Артикли" at bounding box center [58, 265] width 77 height 34
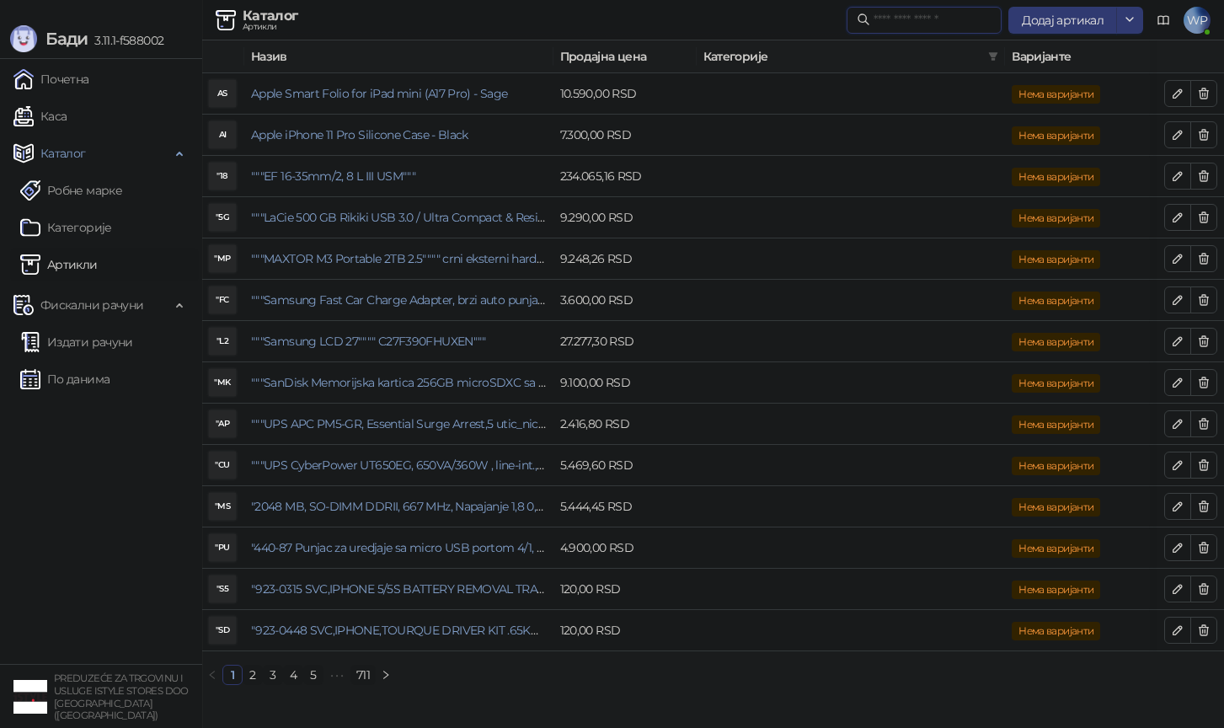
click at [959, 19] on input "text" at bounding box center [932, 20] width 118 height 19
type input "*"
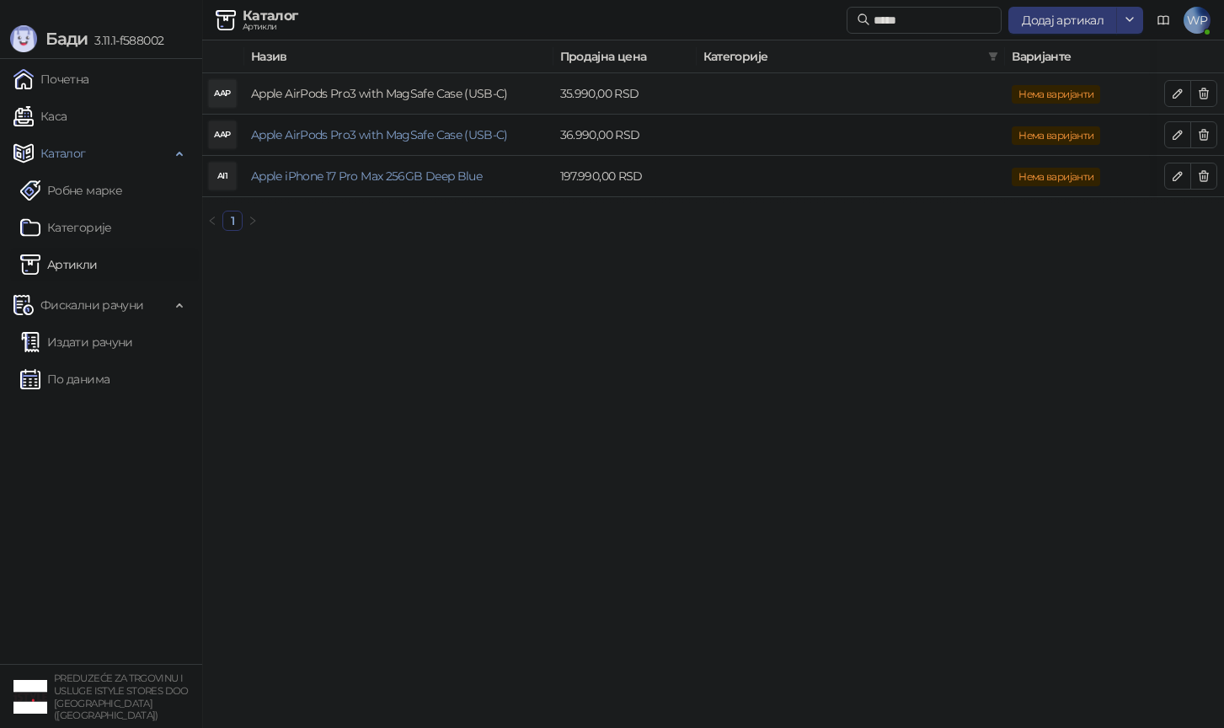
click at [476, 87] on link "Apple AirPods Pro3 with MagSafe Case (USB-C)" at bounding box center [379, 93] width 257 height 15
click at [1173, 94] on icon "button" at bounding box center [1177, 93] width 8 height 8
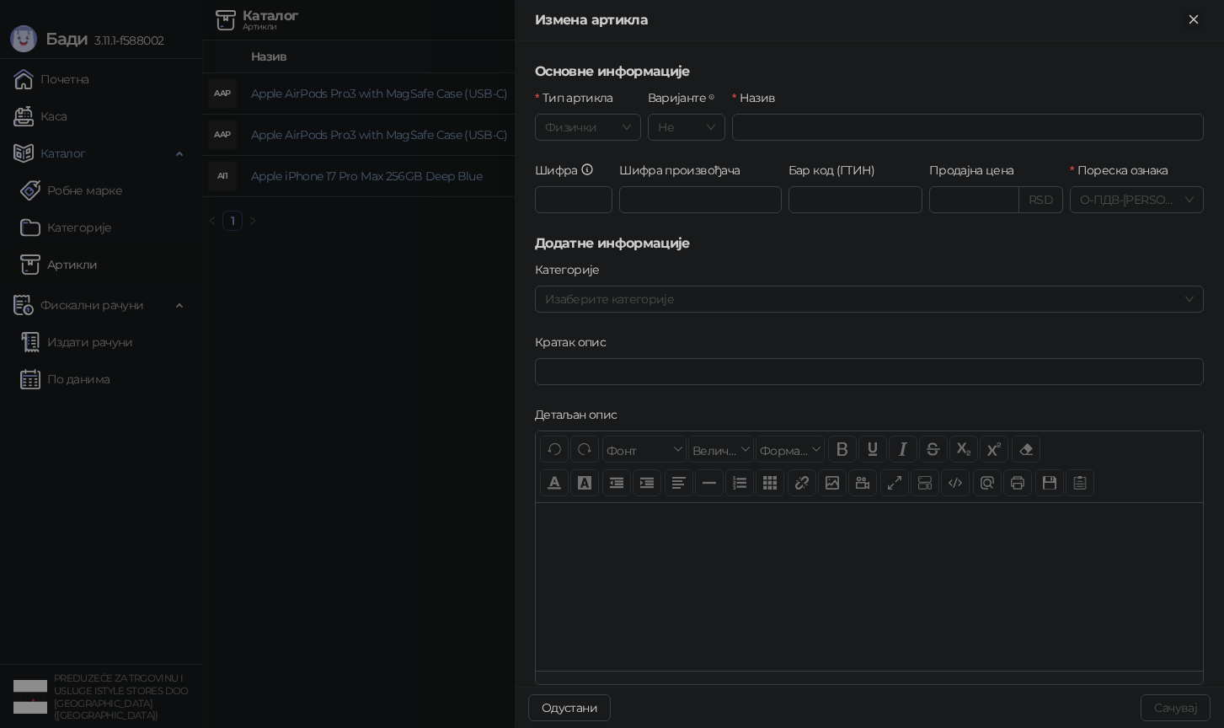
click at [1197, 27] on button "Close" at bounding box center [1193, 20] width 20 height 20
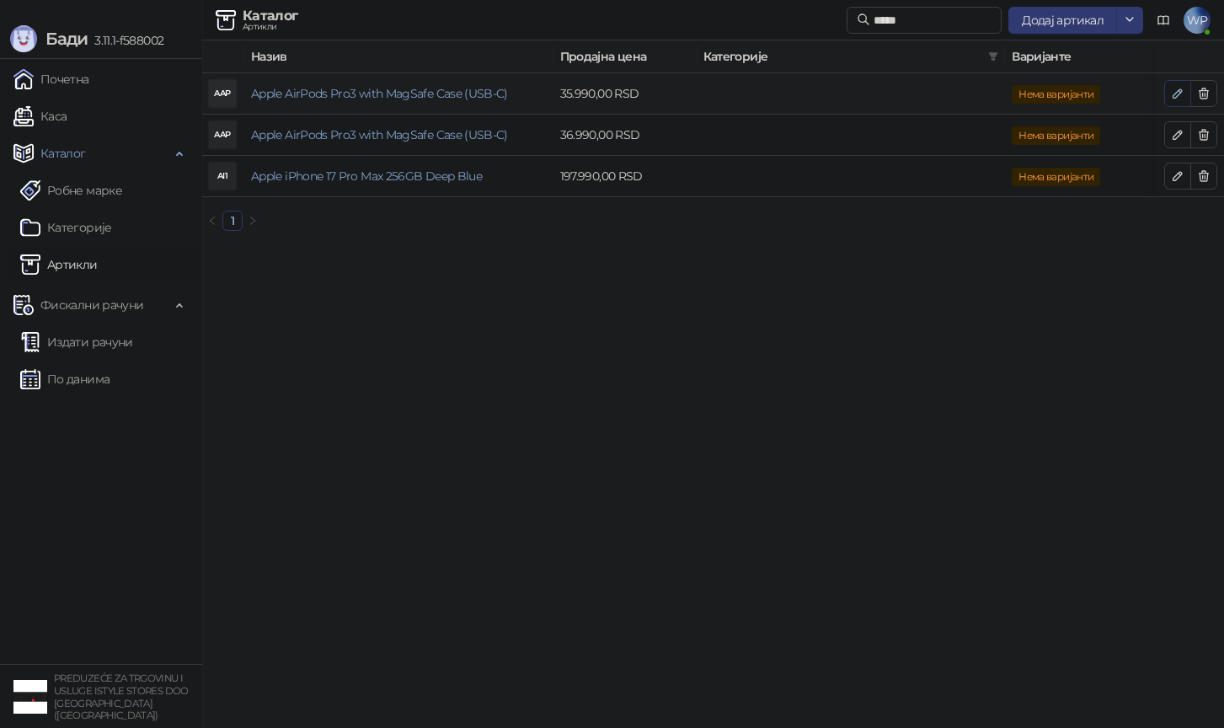
click at [1169, 93] on button "button" at bounding box center [1177, 93] width 27 height 27
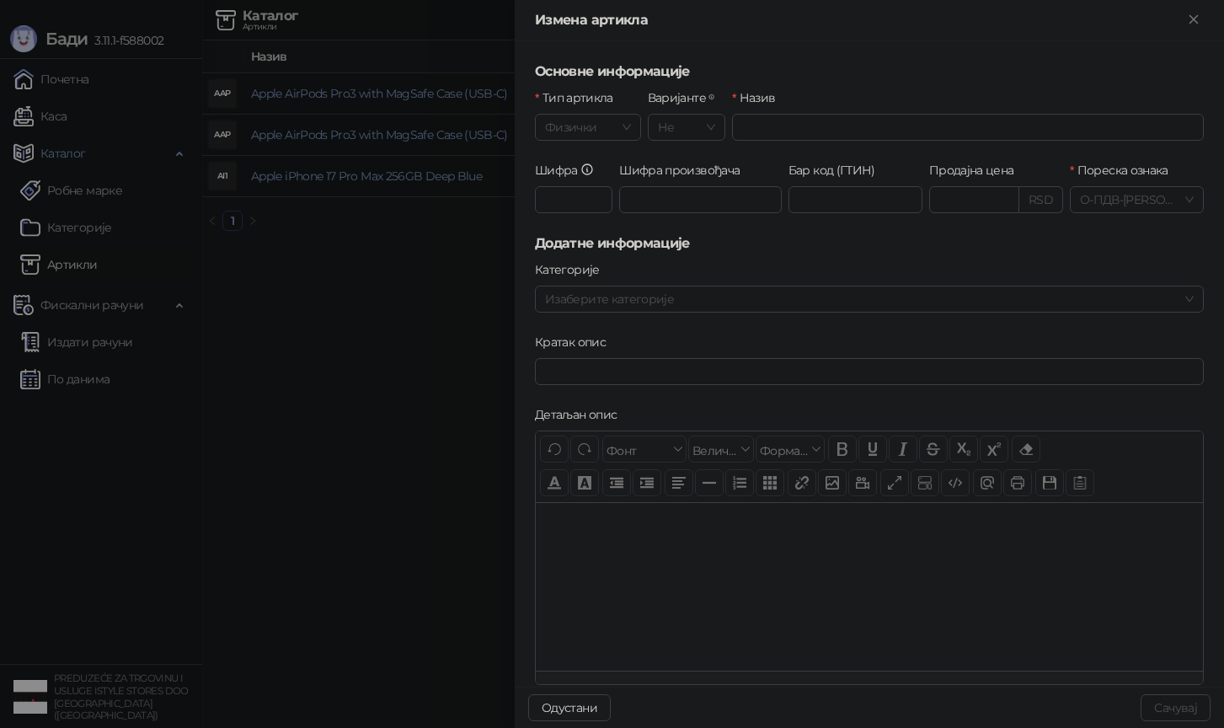
click at [963, 202] on input "Продајна цена" at bounding box center [974, 199] width 88 height 25
click at [702, 210] on input "Шифра произвођача" at bounding box center [700, 199] width 163 height 27
click at [282, 270] on div at bounding box center [612, 364] width 1224 height 728
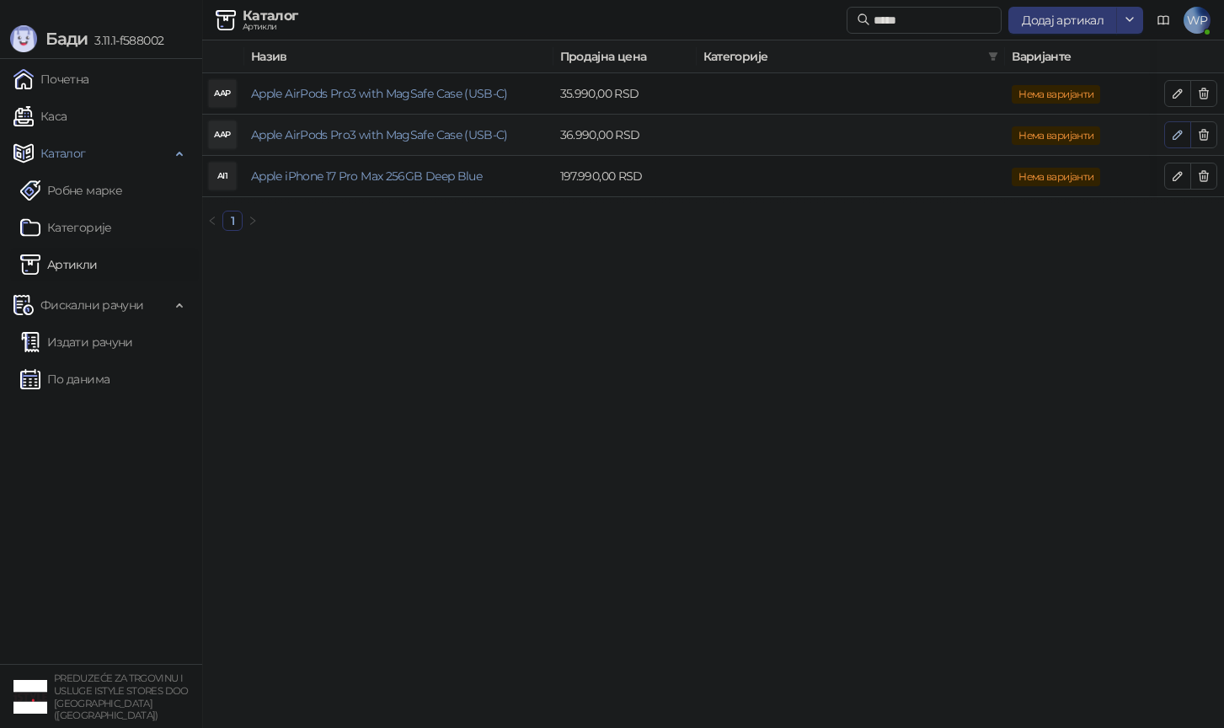
click at [1167, 141] on button "button" at bounding box center [1177, 134] width 27 height 27
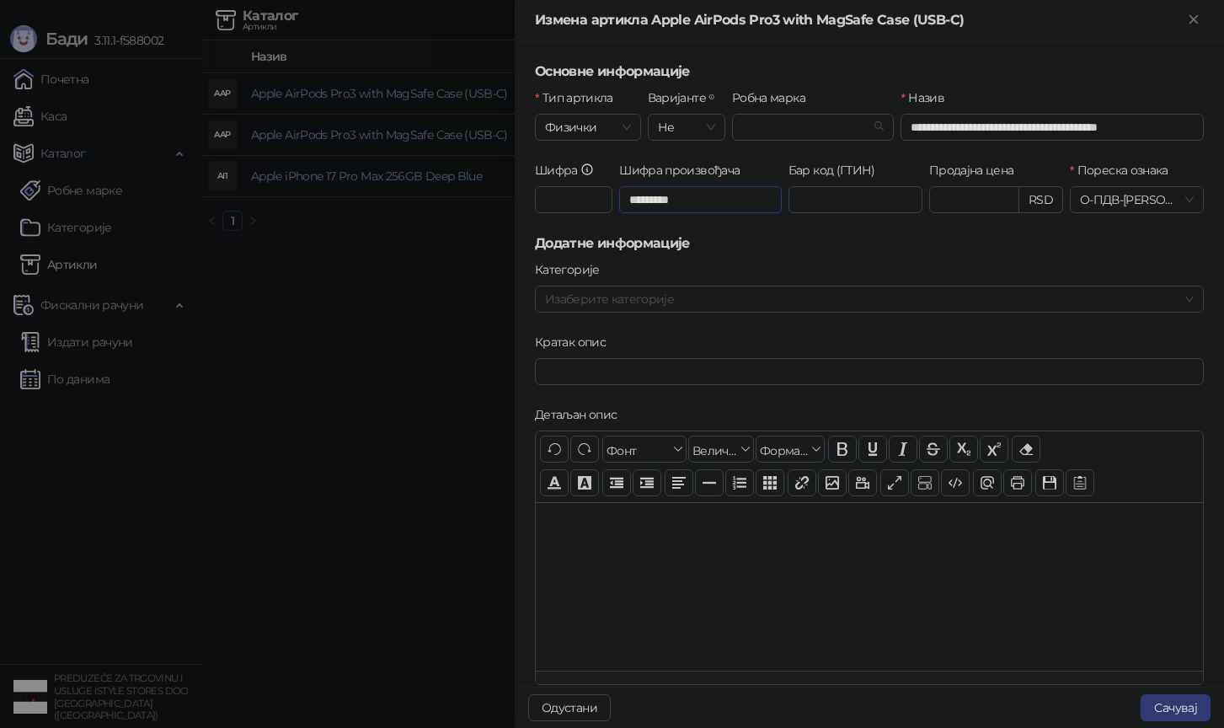
click at [748, 200] on input "*********" at bounding box center [700, 199] width 163 height 27
click at [381, 211] on div at bounding box center [612, 364] width 1224 height 728
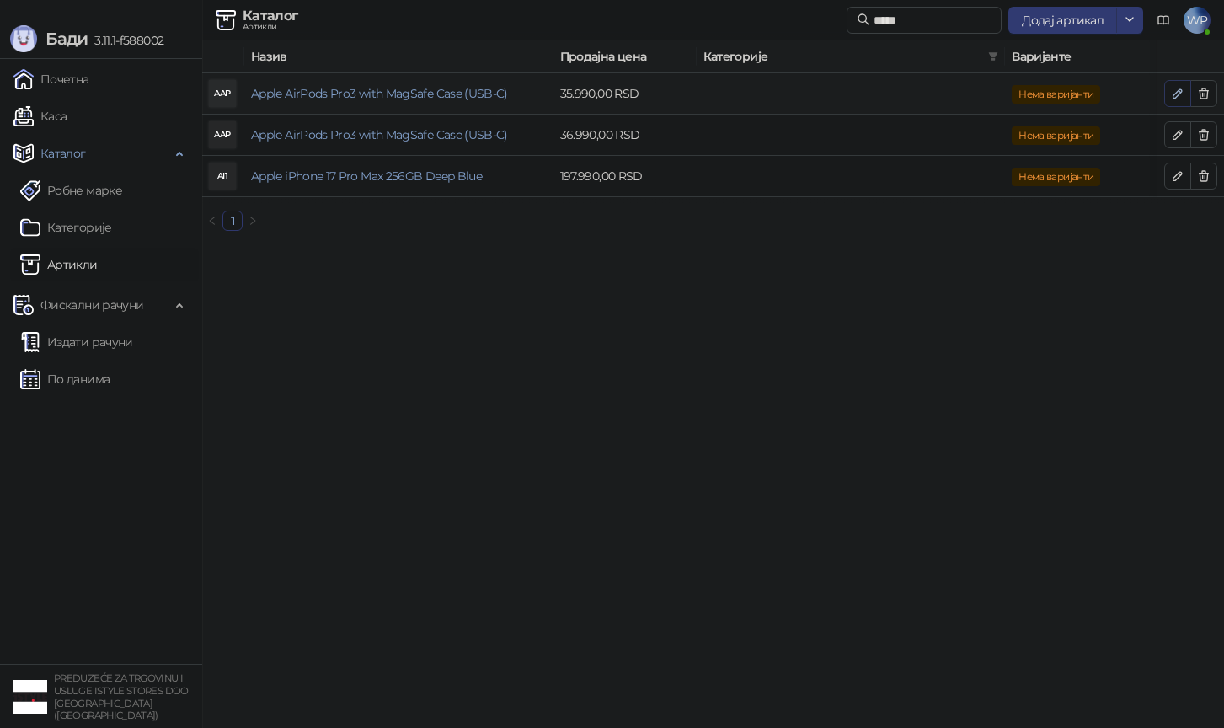
click at [1172, 101] on button "button" at bounding box center [1177, 93] width 27 height 27
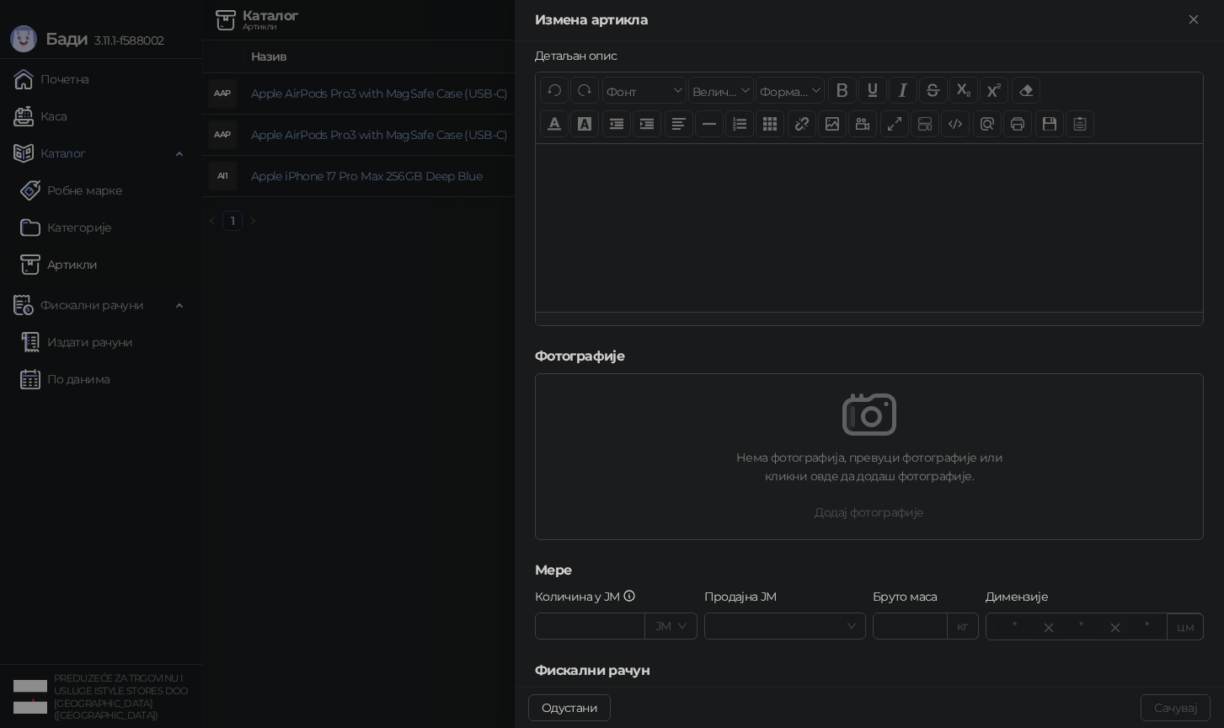
scroll to position [426, 0]
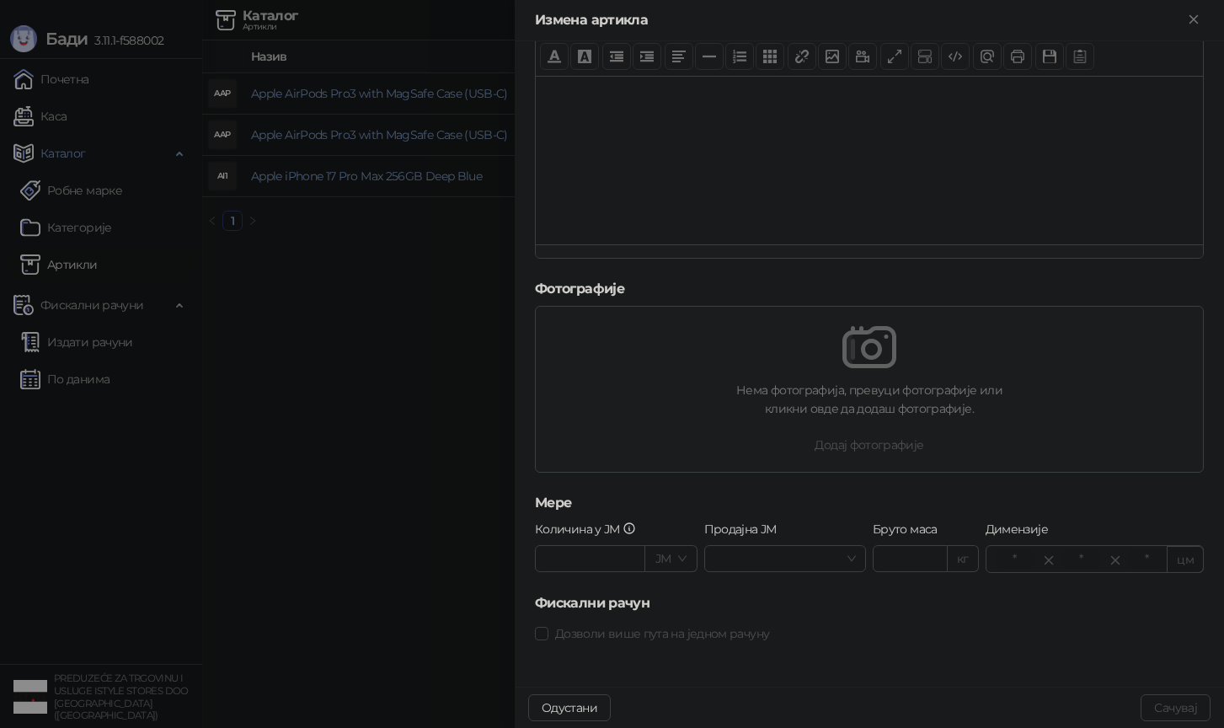
click at [452, 430] on div at bounding box center [612, 364] width 1224 height 728
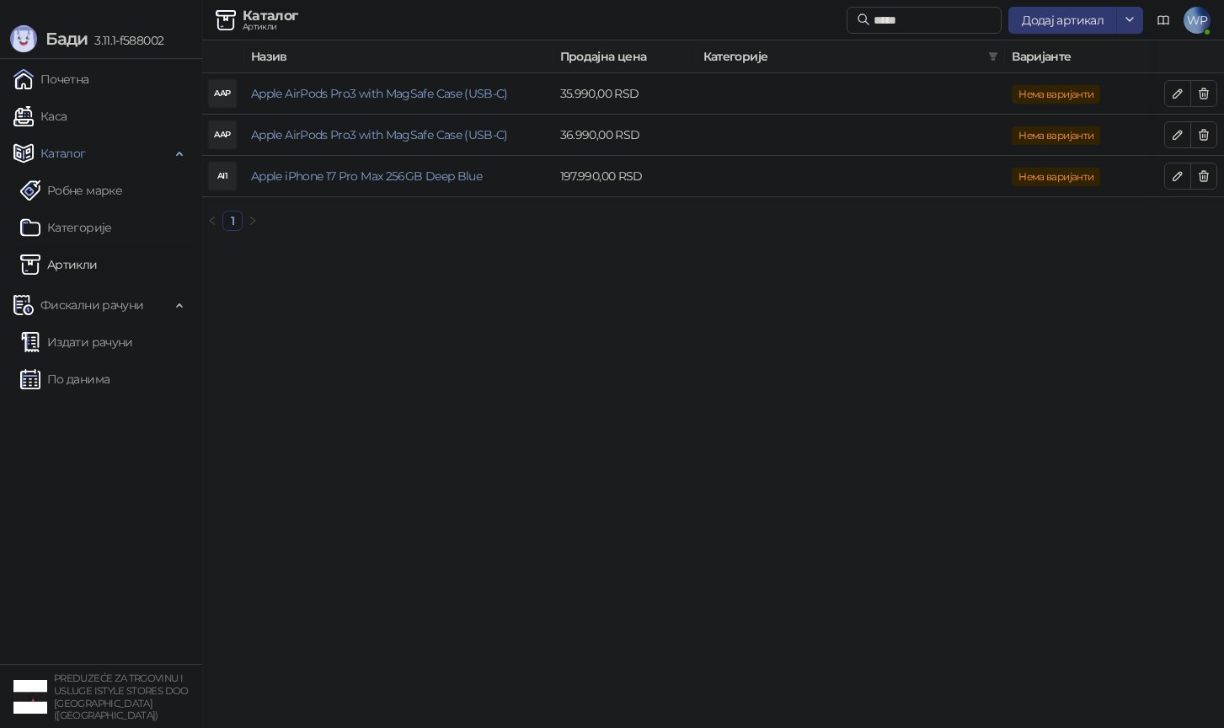
click at [81, 251] on link "Артикли" at bounding box center [58, 265] width 77 height 34
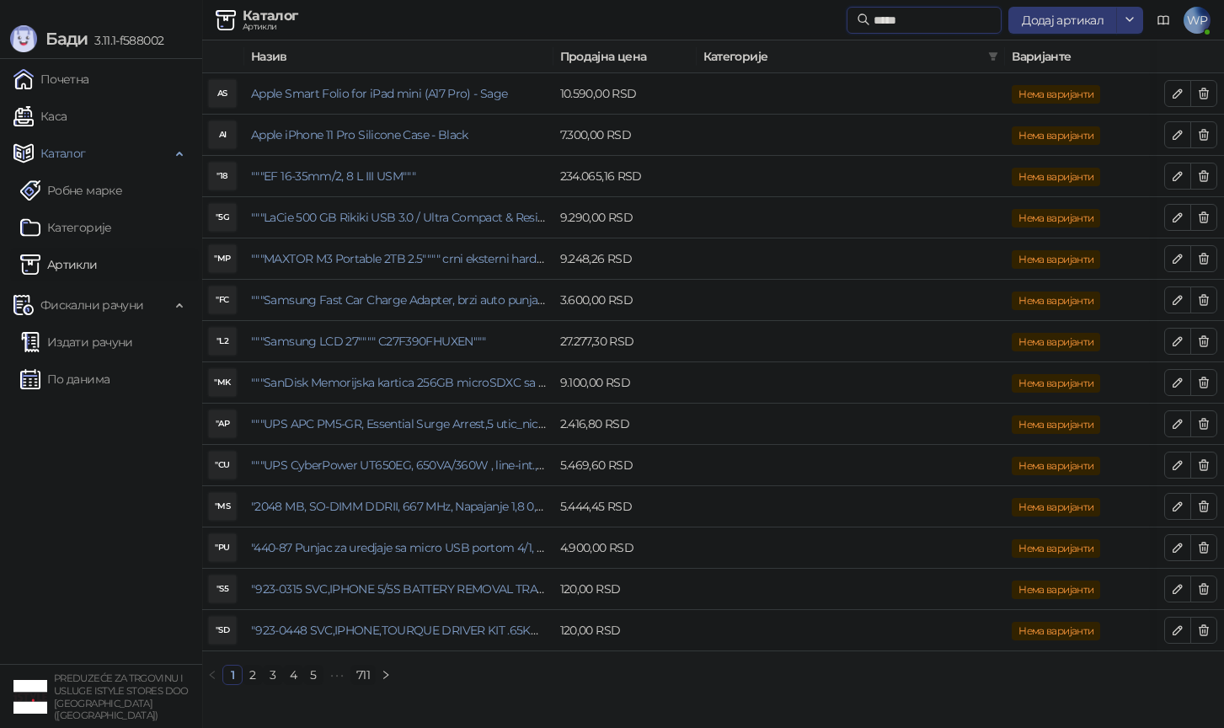
click at [952, 19] on input "*****" at bounding box center [932, 20] width 118 height 19
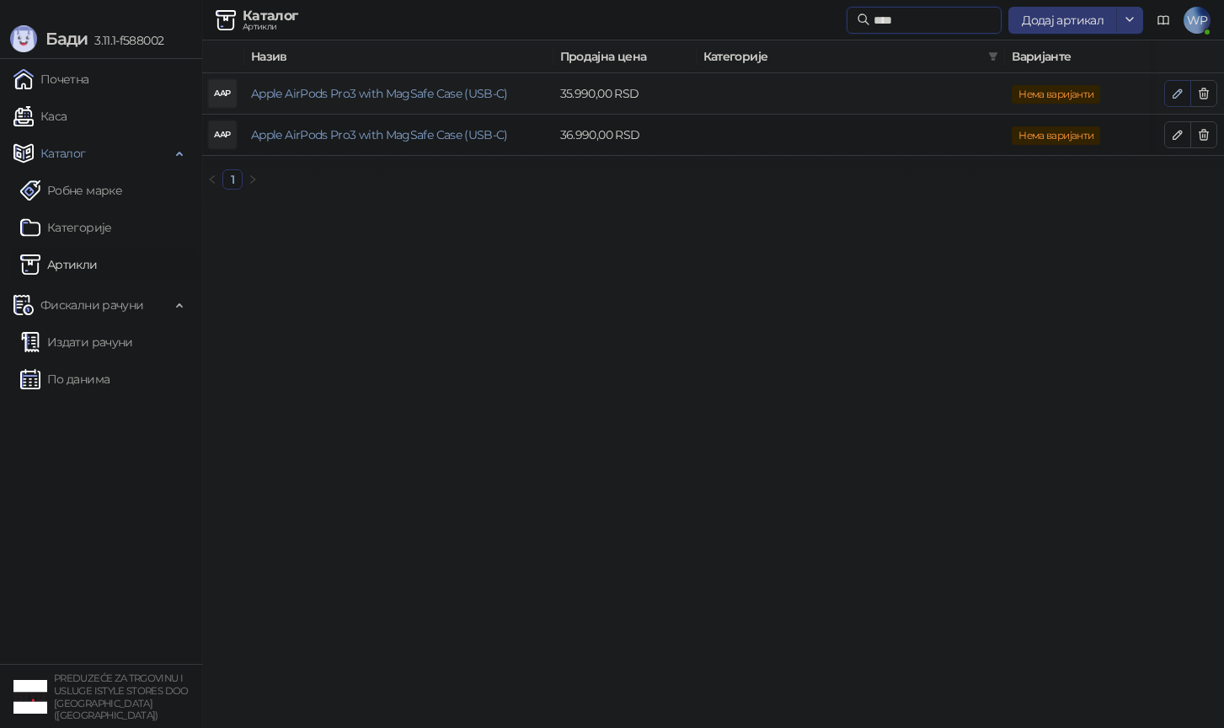
type input "****"
click at [1183, 83] on button "button" at bounding box center [1177, 93] width 27 height 27
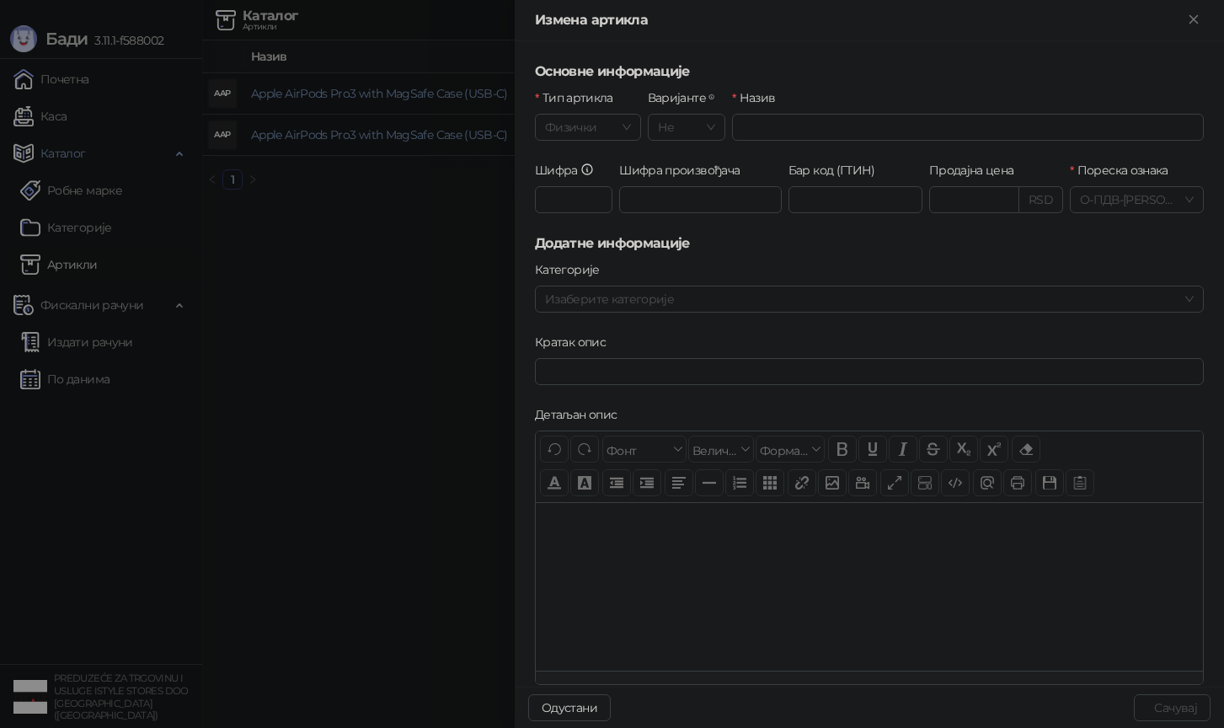
click at [392, 268] on div at bounding box center [612, 364] width 1224 height 728
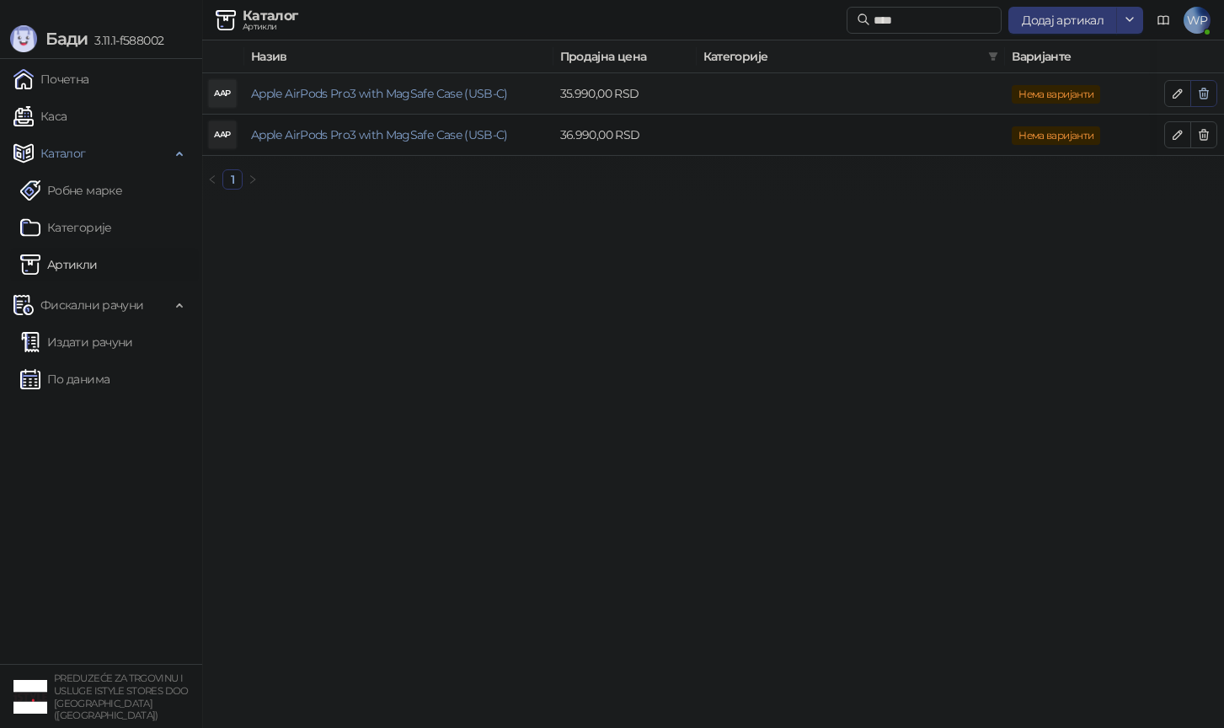
click at [1205, 94] on icon "button" at bounding box center [1203, 93] width 13 height 13
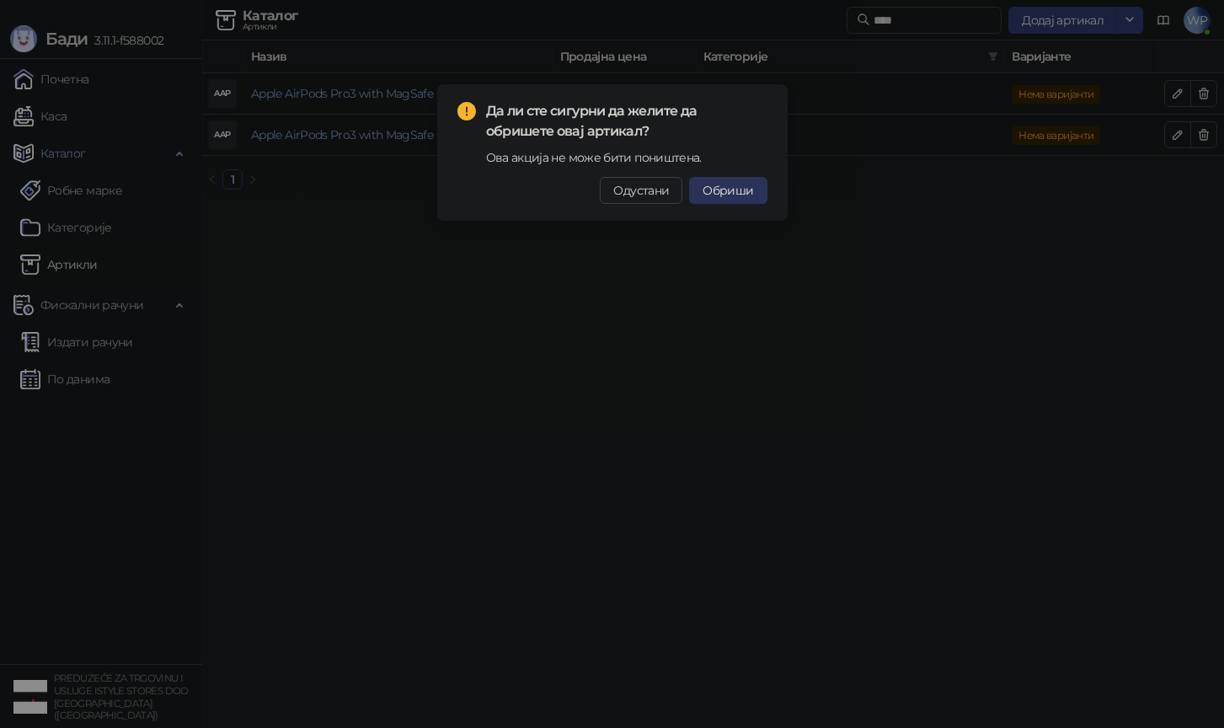
click at [728, 193] on span "Обриши" at bounding box center [727, 190] width 51 height 15
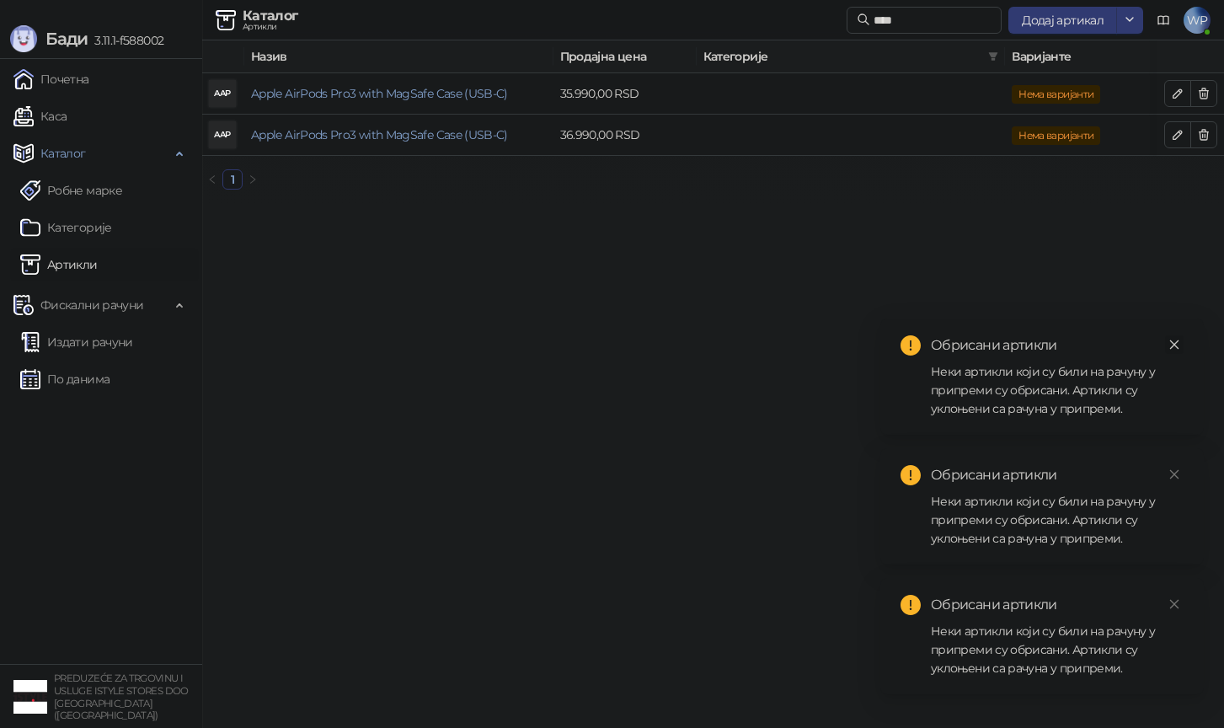
click at [1167, 345] on link "Close" at bounding box center [1174, 344] width 19 height 19
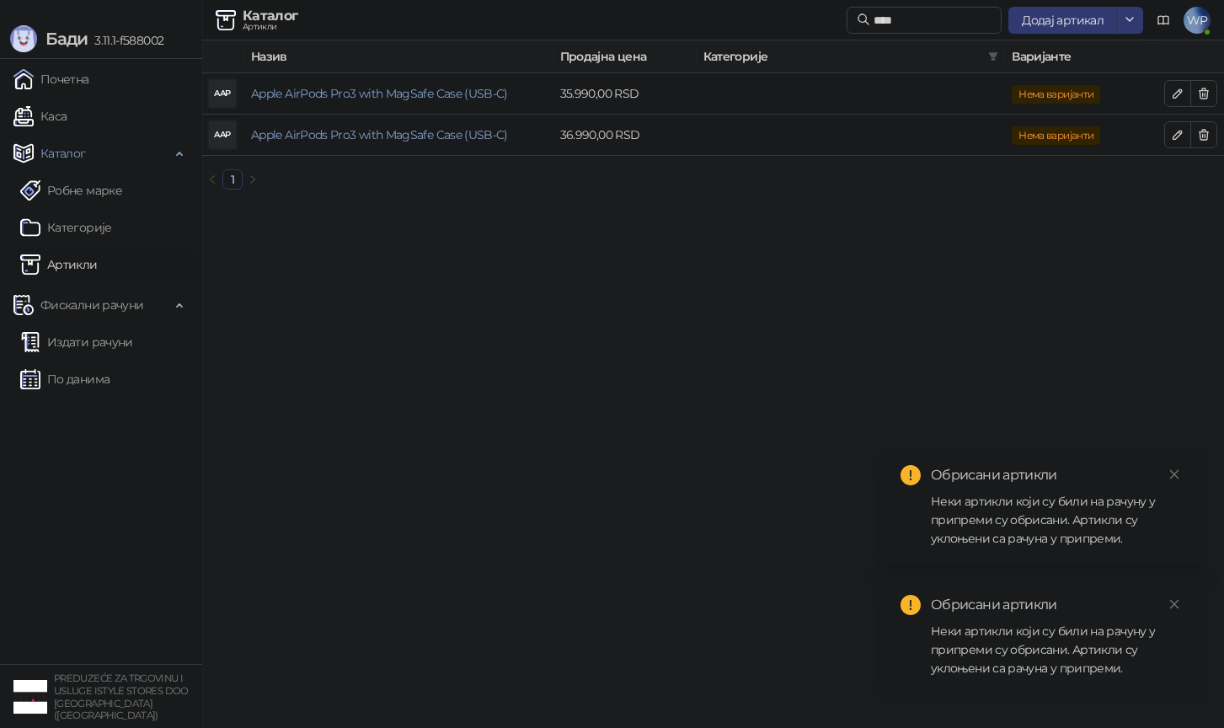
click at [1173, 464] on div "Обрисани артикли Неки артикли који су били на рачуну у припреми су обрисани. Ар…" at bounding box center [1041, 506] width 323 height 116
click at [1181, 608] on link "Close" at bounding box center [1174, 604] width 19 height 19
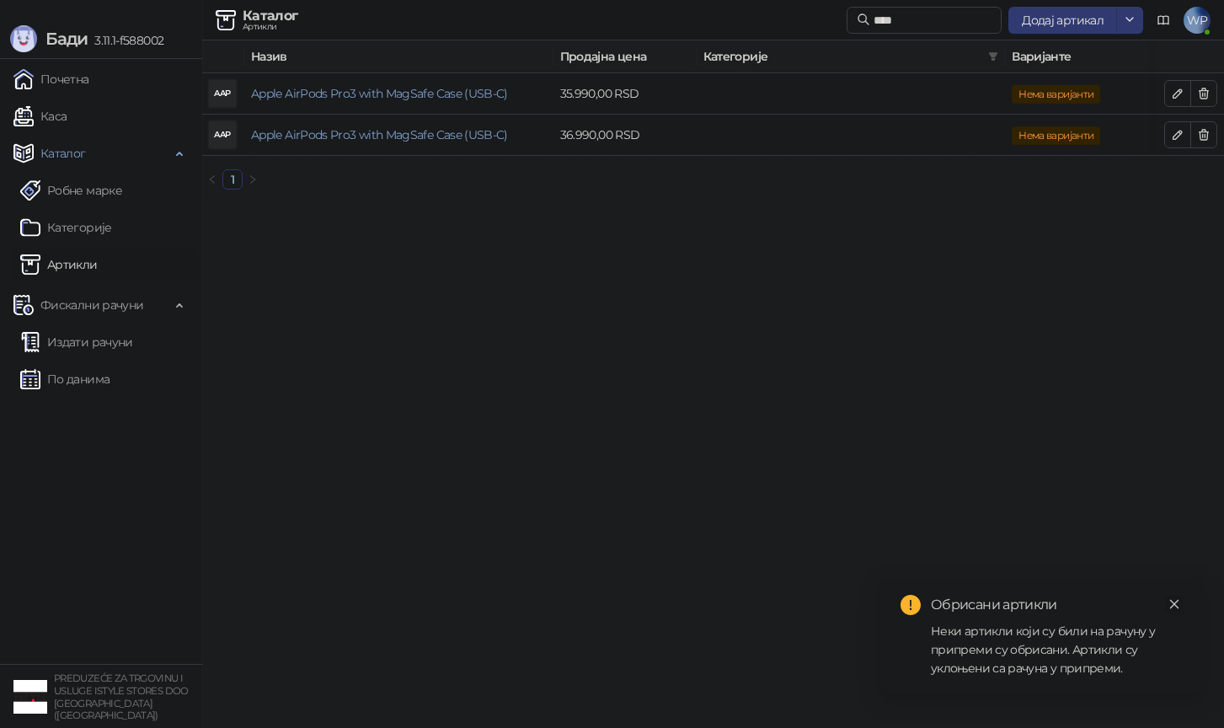
click at [1178, 600] on icon "close" at bounding box center [1174, 604] width 12 height 12
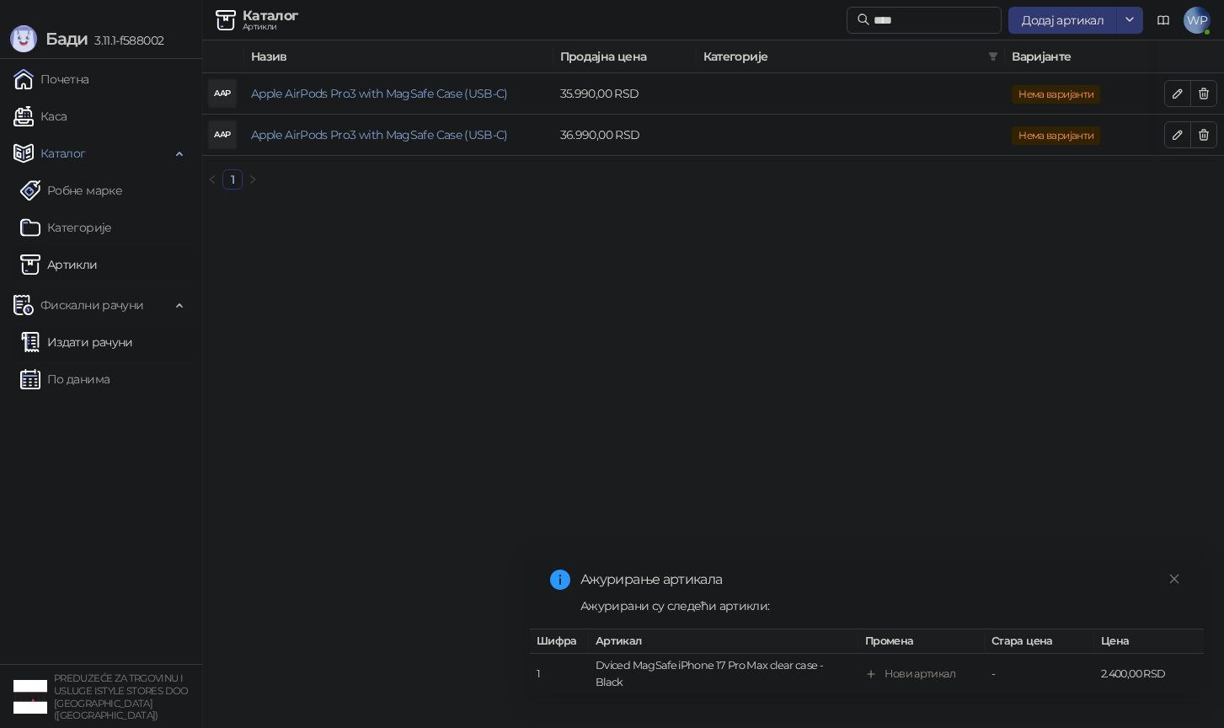
click at [79, 354] on link "Издати рачуни" at bounding box center [76, 342] width 113 height 34
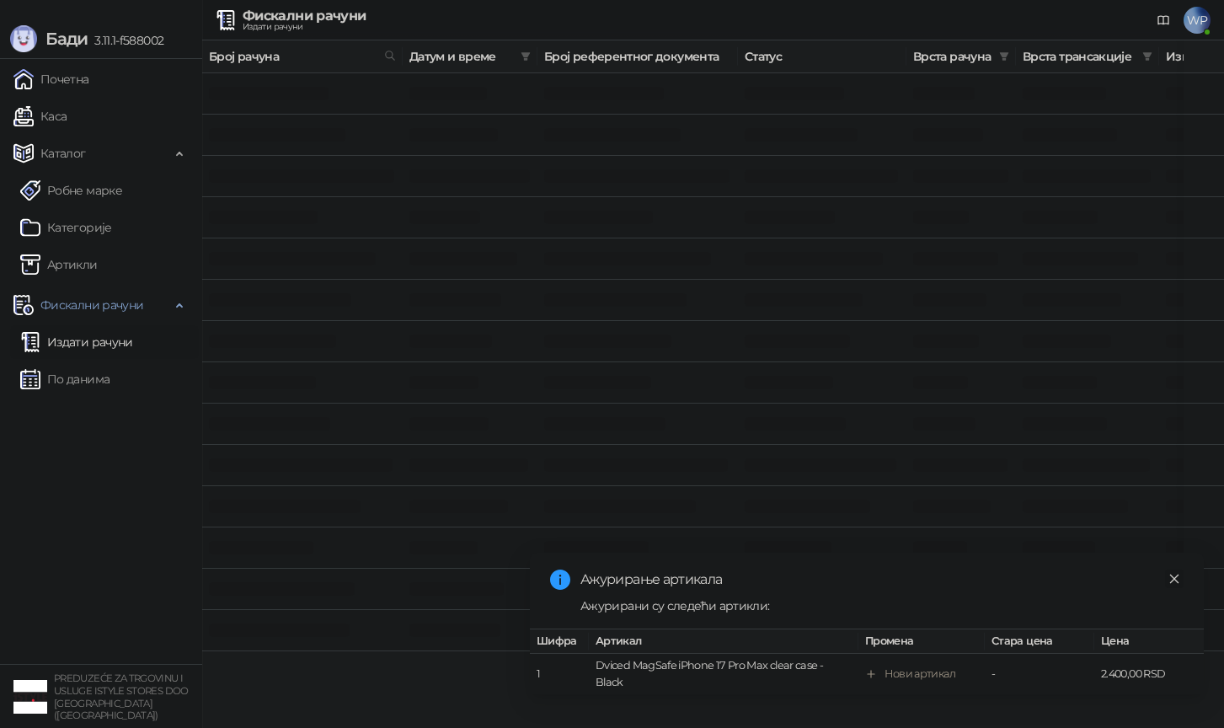
click at [1167, 571] on link "Close" at bounding box center [1174, 578] width 19 height 19
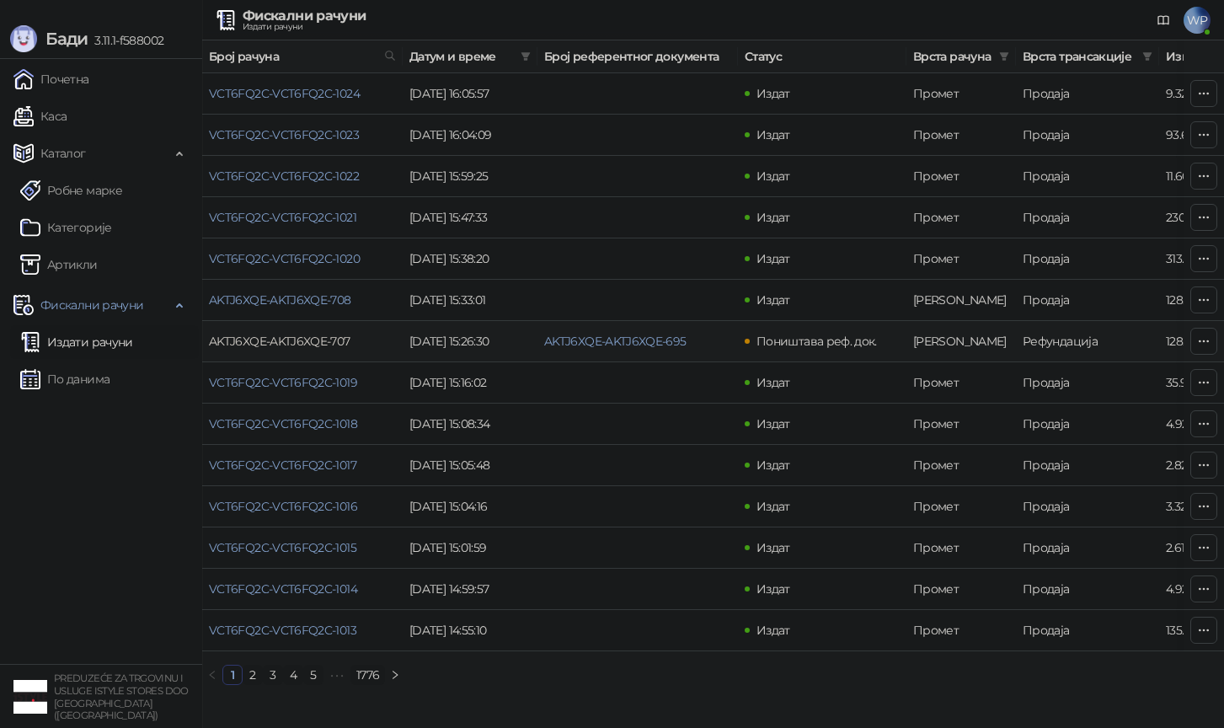
click at [342, 347] on link "AKTJ6XQE-AKTJ6XQE-707" at bounding box center [279, 341] width 141 height 15
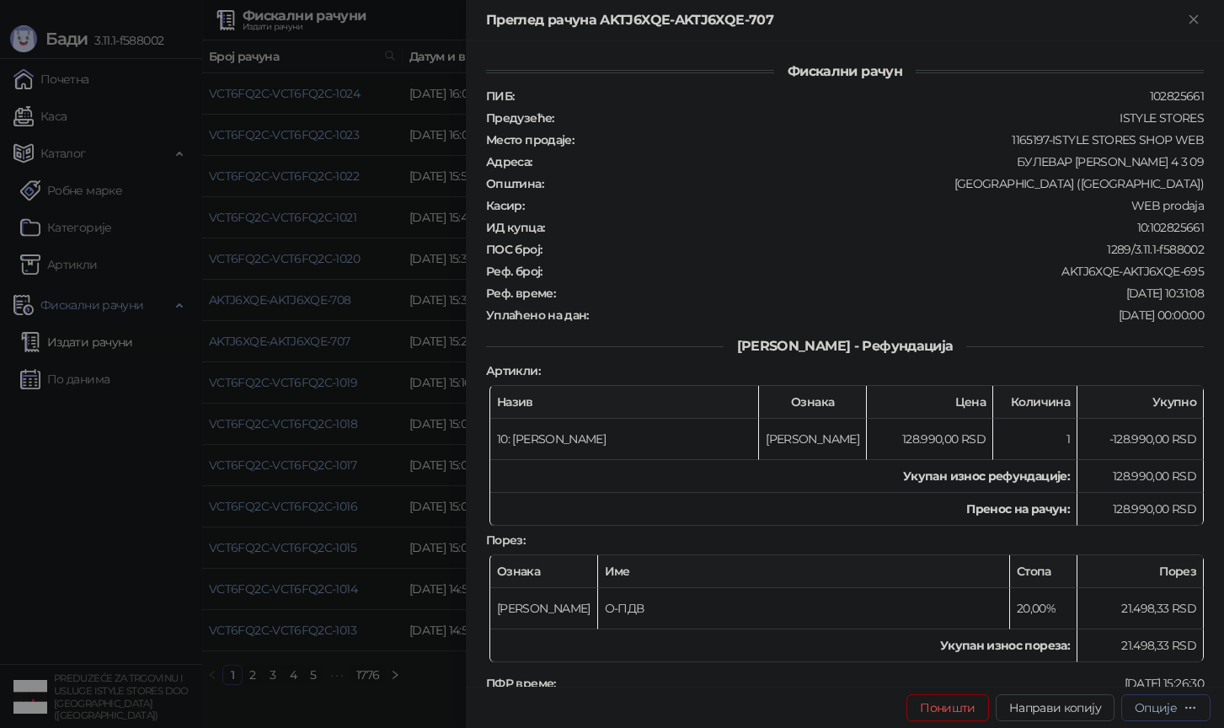
click at [1136, 714] on div "Опције" at bounding box center [1166, 707] width 62 height 16
click at [1129, 676] on span "Преузми у ПДФ формату" at bounding box center [1094, 674] width 206 height 19
click at [1167, 637] on link "Close" at bounding box center [1174, 639] width 19 height 19
click at [256, 390] on div at bounding box center [612, 364] width 1224 height 728
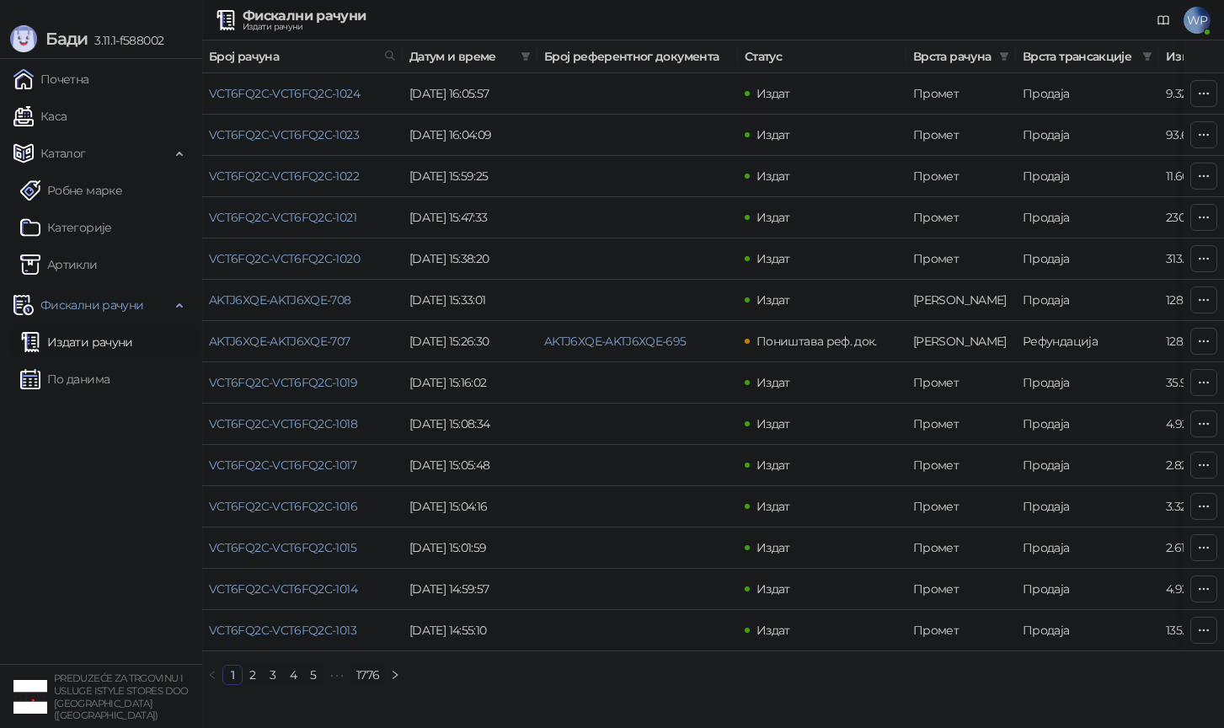
click at [96, 339] on link "Издати рачуни" at bounding box center [76, 342] width 113 height 34
click at [103, 339] on link "Издати рачуни" at bounding box center [76, 342] width 113 height 34
click at [83, 387] on link "По данима" at bounding box center [64, 379] width 89 height 34
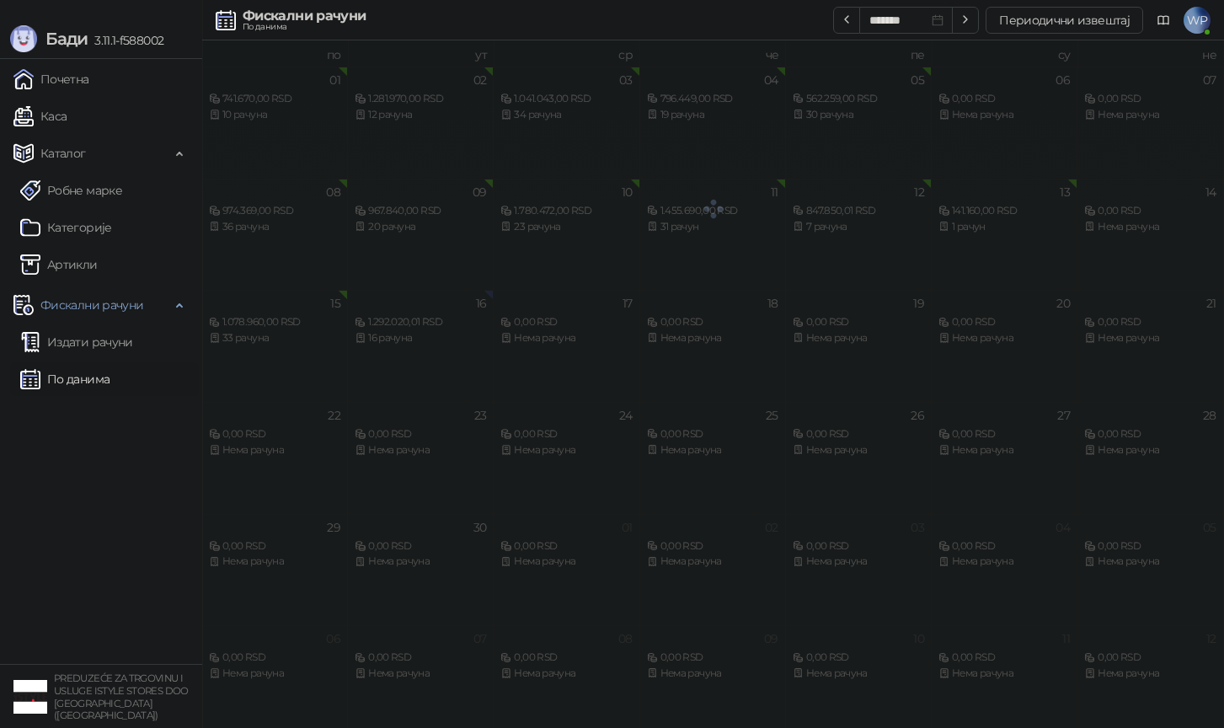
click at [104, 360] on ul "Издати рачуни По данима" at bounding box center [101, 360] width 202 height 77
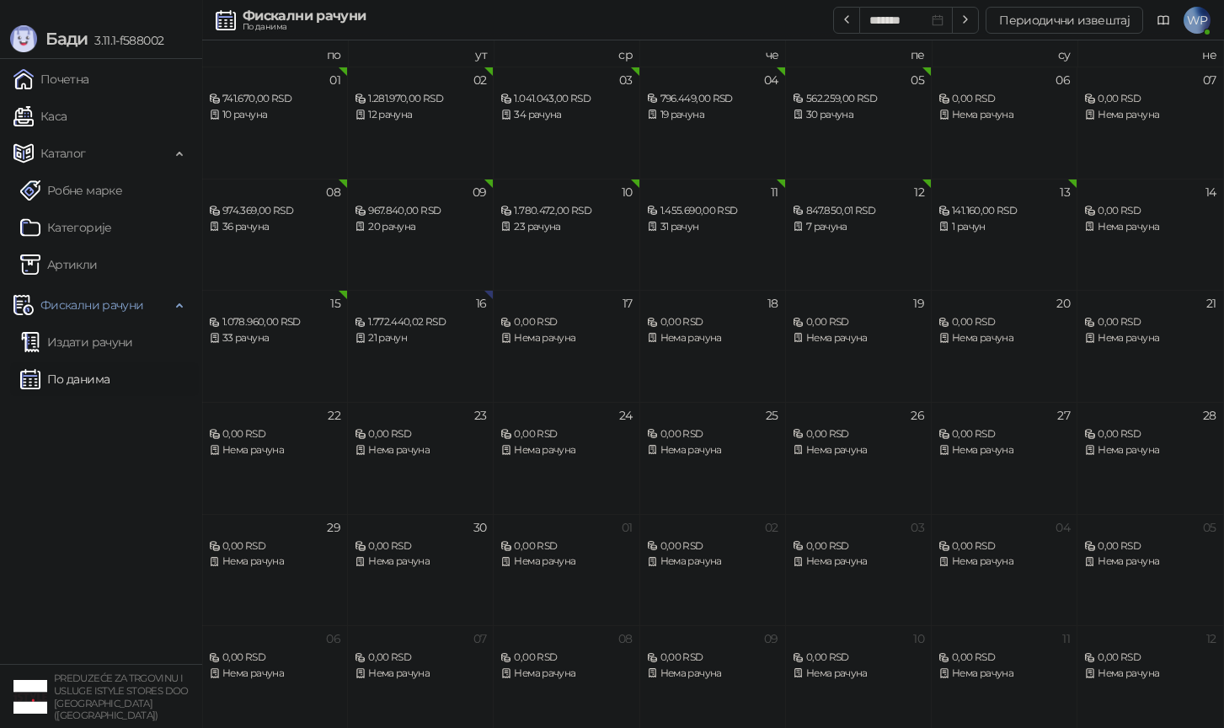
click at [104, 360] on ul "Издати рачуни По данима" at bounding box center [101, 360] width 202 height 77
click at [100, 354] on link "Издати рачуни" at bounding box center [76, 342] width 113 height 34
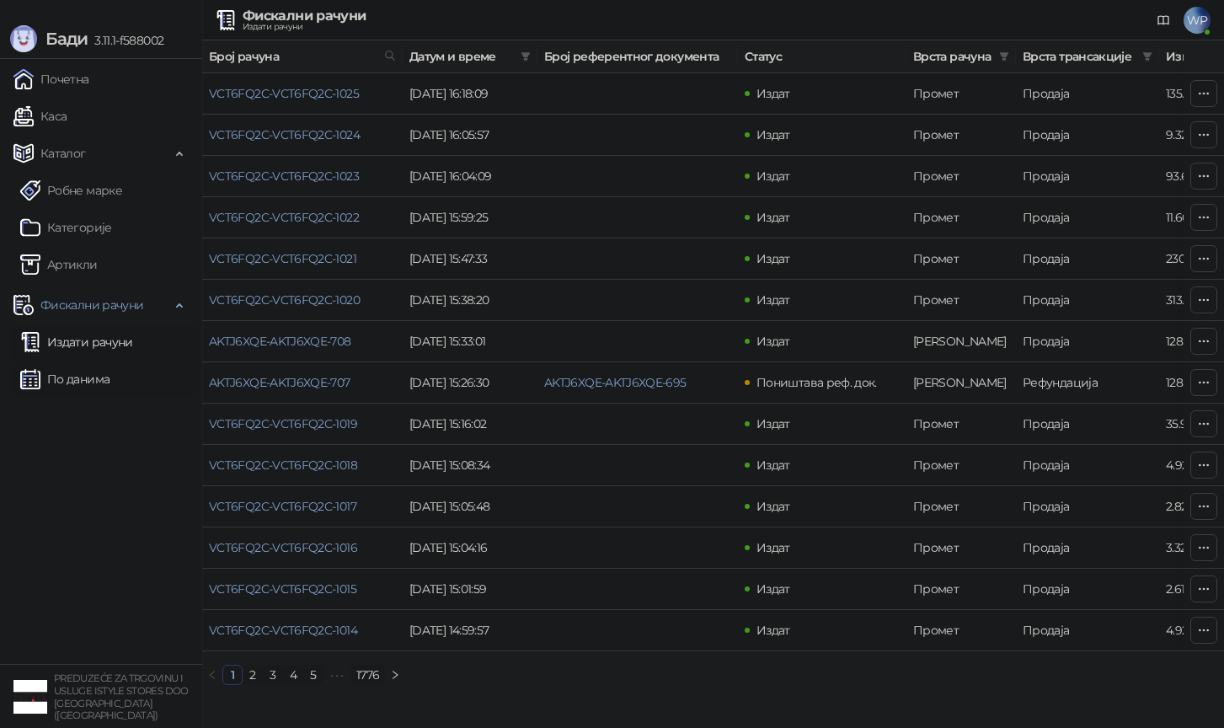
click at [89, 372] on link "По данима" at bounding box center [64, 379] width 89 height 34
